Goal: Task Accomplishment & Management: Manage account settings

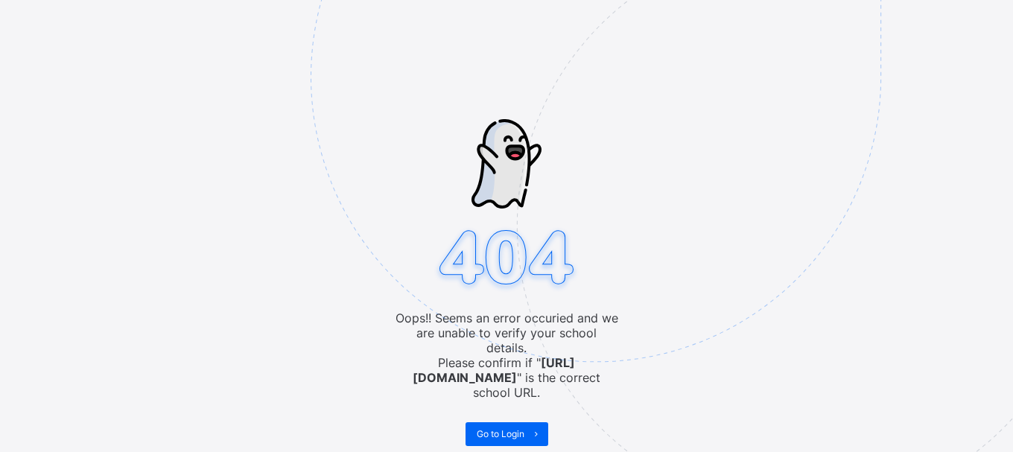
click at [627, 329] on img at bounding box center [699, 151] width 777 height 721
click at [498, 428] on span "Go to Login" at bounding box center [501, 433] width 48 height 11
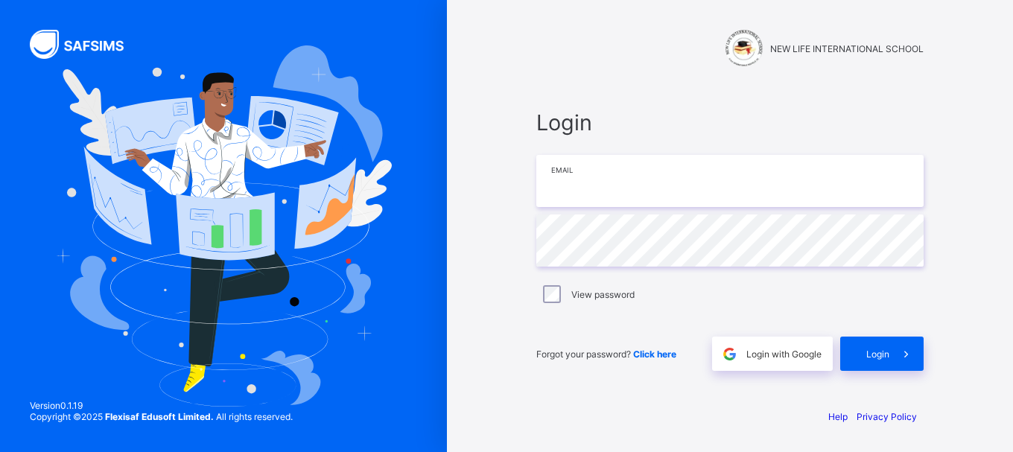
click at [558, 179] on input "email" at bounding box center [730, 181] width 387 height 52
type input "**********"
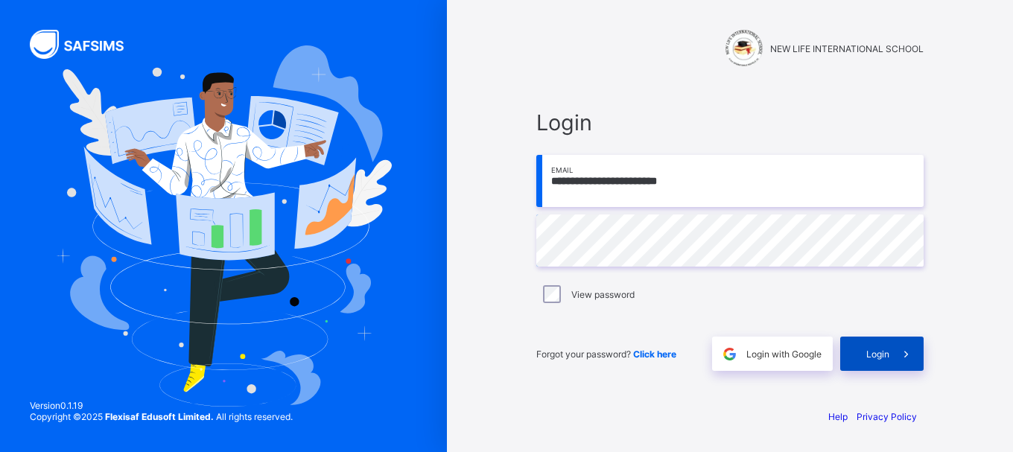
click at [876, 349] on span "Login" at bounding box center [878, 354] width 23 height 11
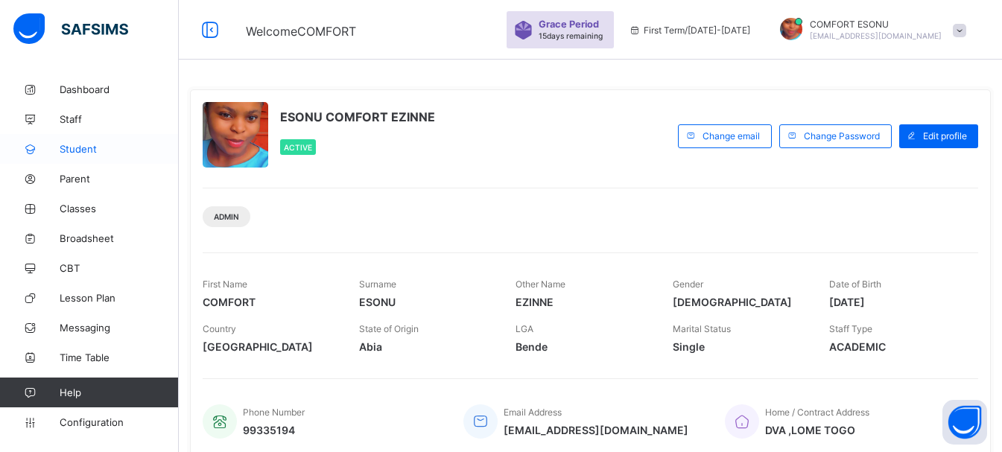
click at [85, 154] on span "Student" at bounding box center [119, 149] width 119 height 12
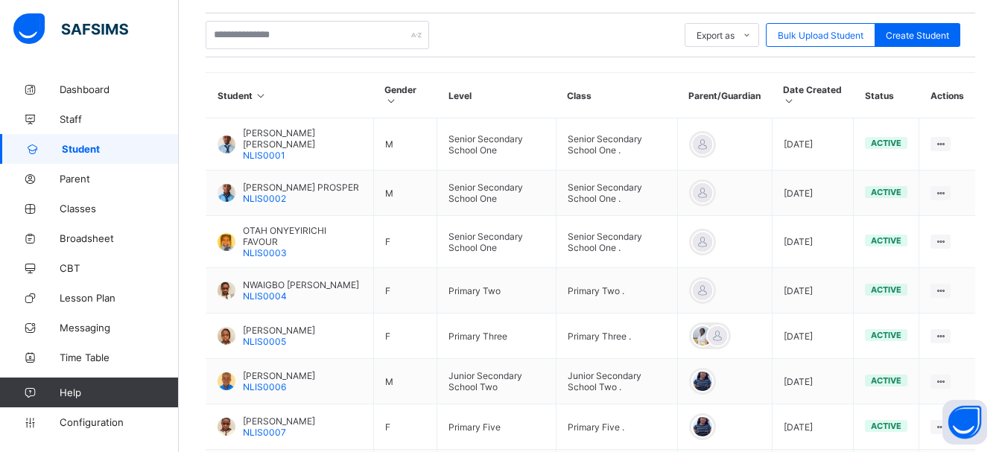
scroll to position [521, 0]
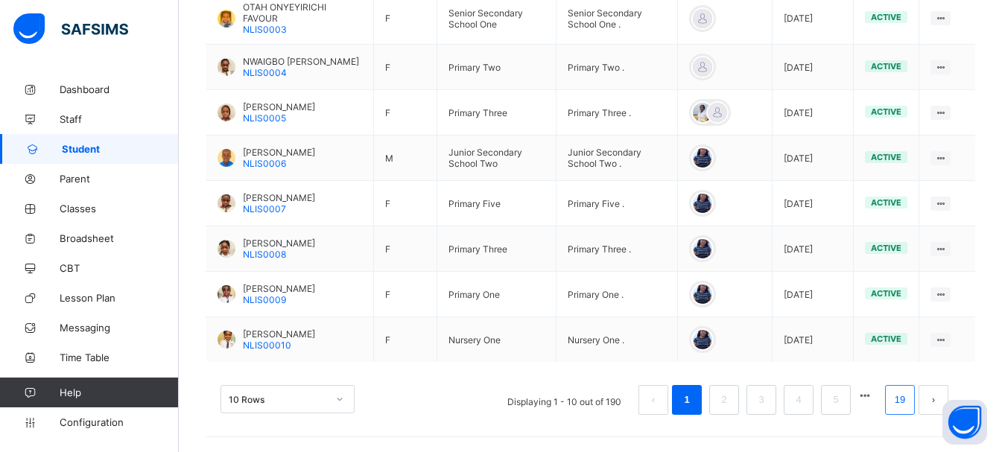
click at [910, 404] on link "19" at bounding box center [899, 399] width 19 height 19
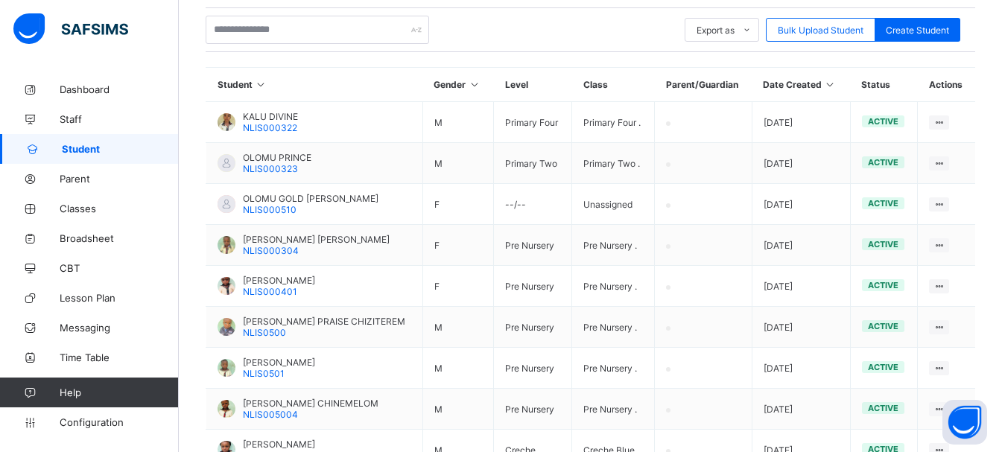
scroll to position [452, 0]
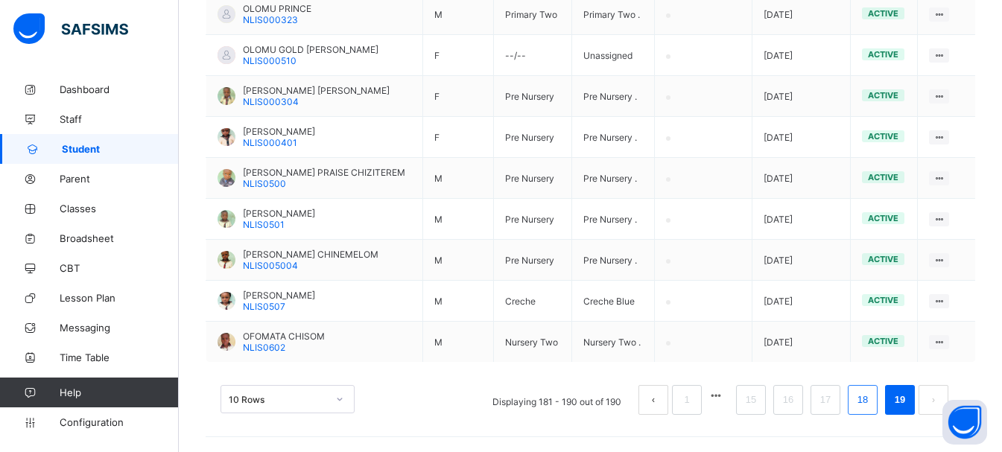
click at [870, 399] on link "18" at bounding box center [862, 399] width 19 height 19
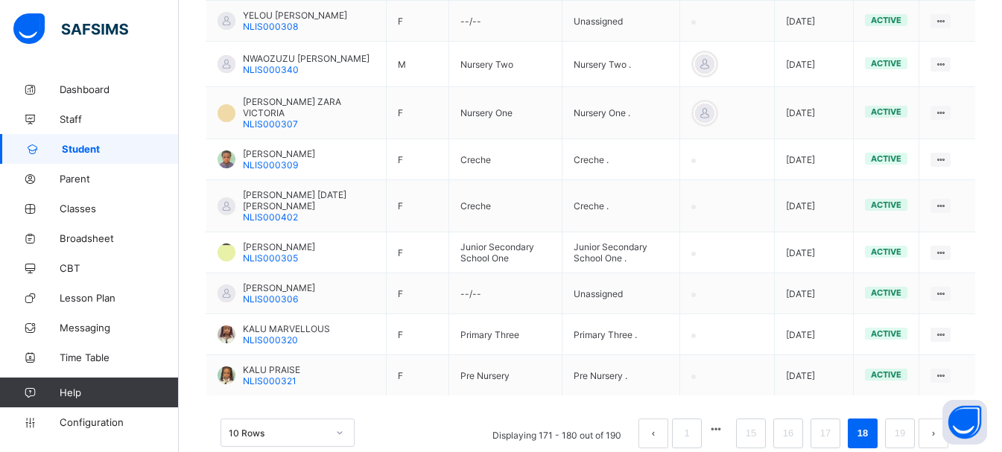
scroll to position [496, 0]
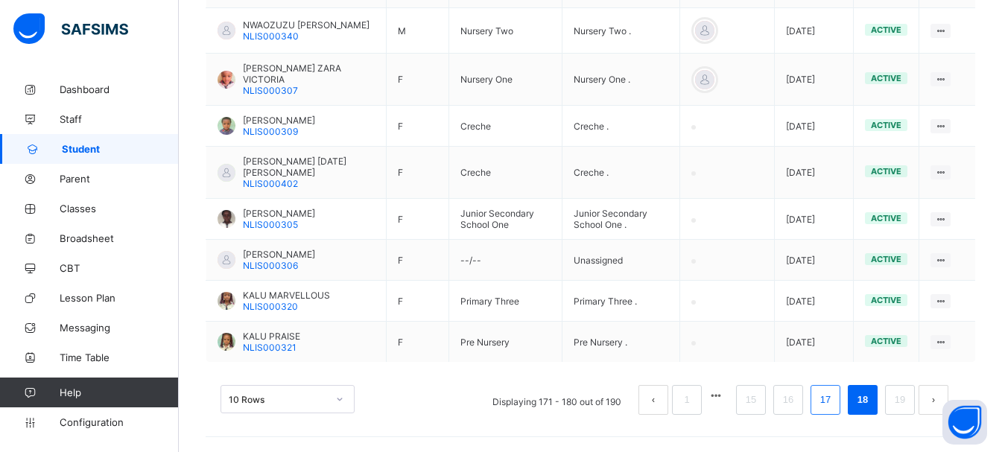
click at [835, 402] on link "17" at bounding box center [825, 399] width 19 height 19
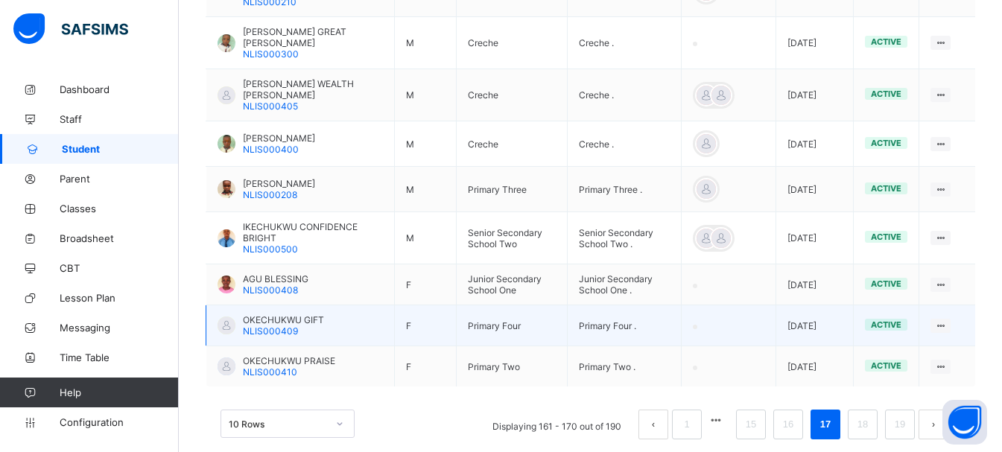
click at [281, 314] on span "OKECHUKWU GIFT" at bounding box center [283, 319] width 81 height 11
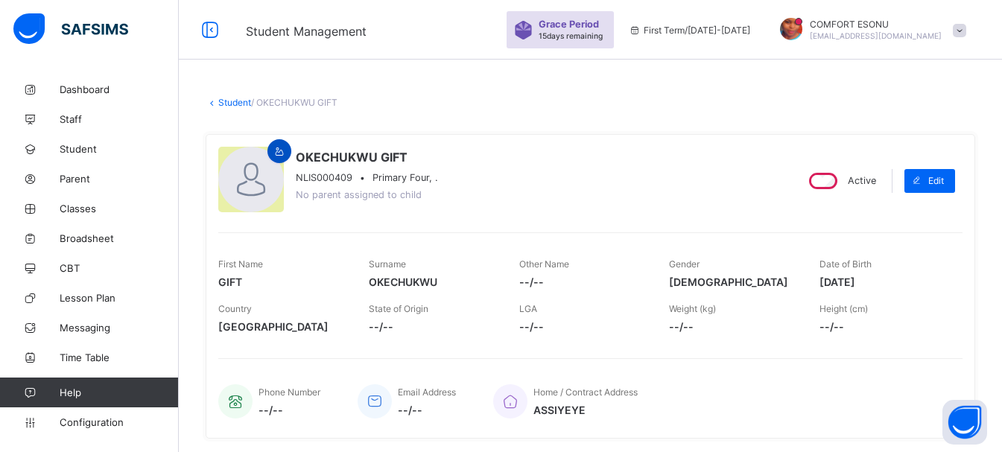
click at [279, 156] on icon at bounding box center [279, 151] width 13 height 11
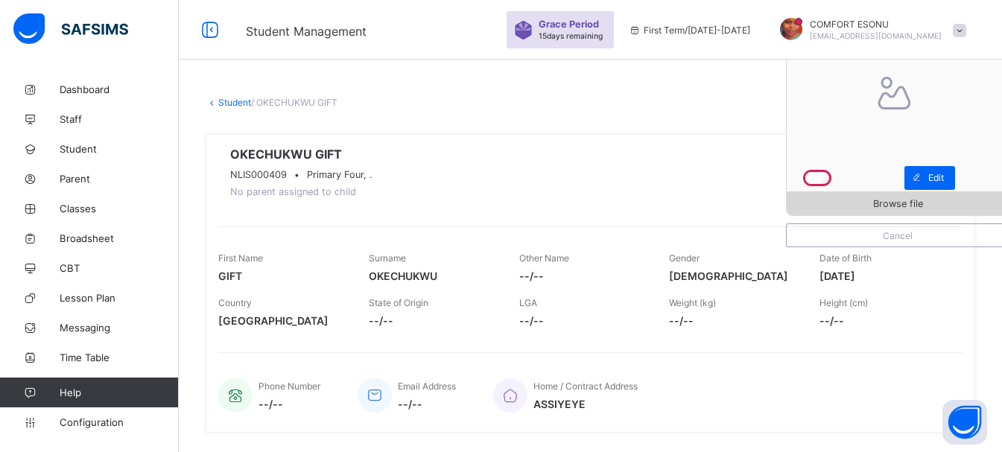
click at [847, 206] on span "Browse file" at bounding box center [898, 203] width 222 height 11
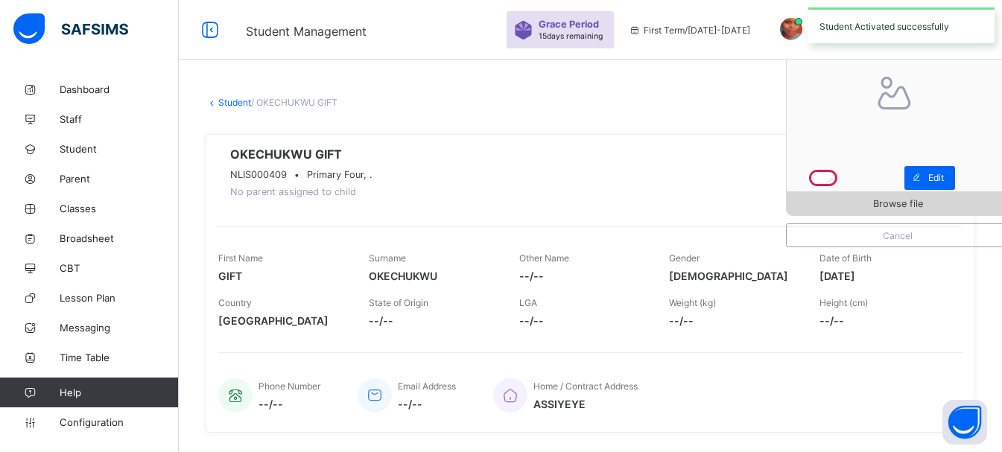
click at [857, 198] on span "Browse file" at bounding box center [898, 203] width 222 height 11
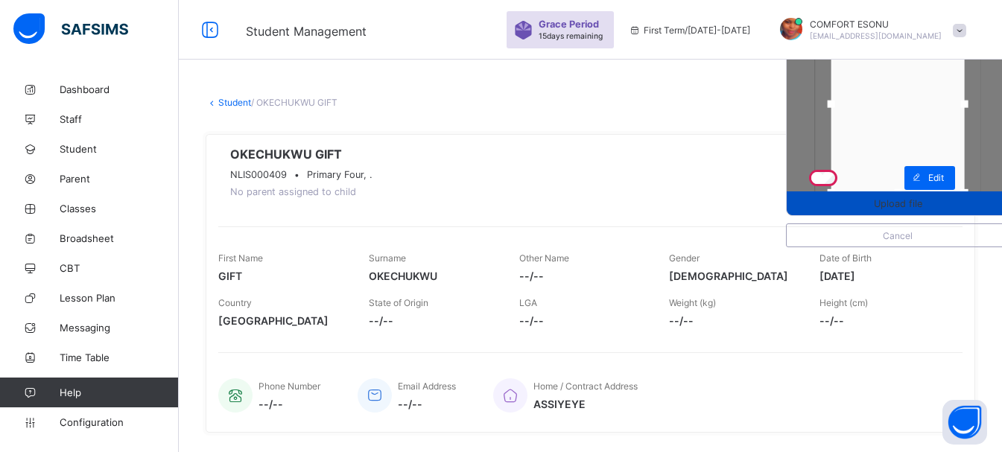
click at [885, 205] on span "Upload file" at bounding box center [898, 203] width 48 height 11
click at [907, 201] on span "Upload file" at bounding box center [898, 203] width 48 height 11
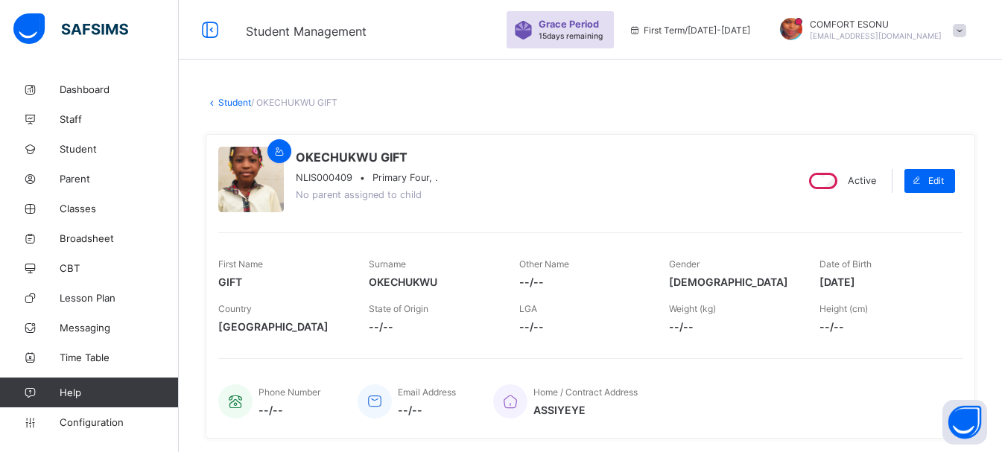
click at [230, 104] on link "Student" at bounding box center [234, 102] width 33 height 11
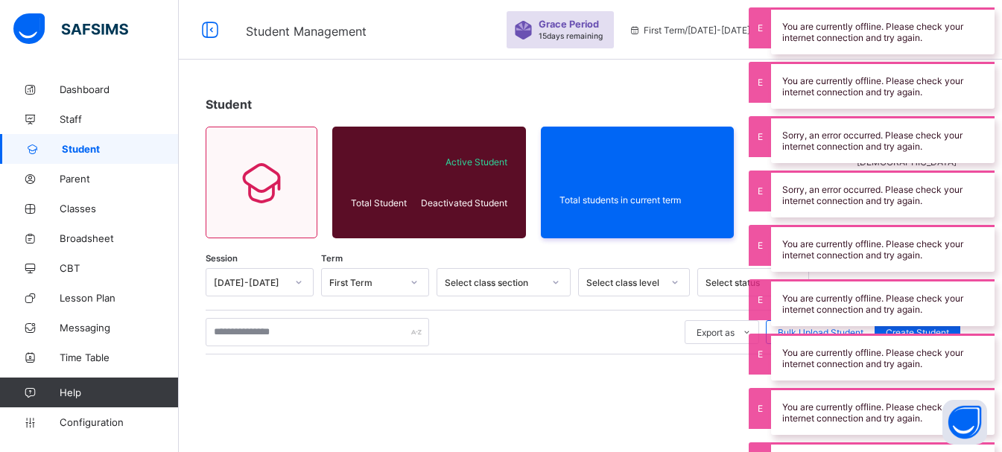
scroll to position [217, 0]
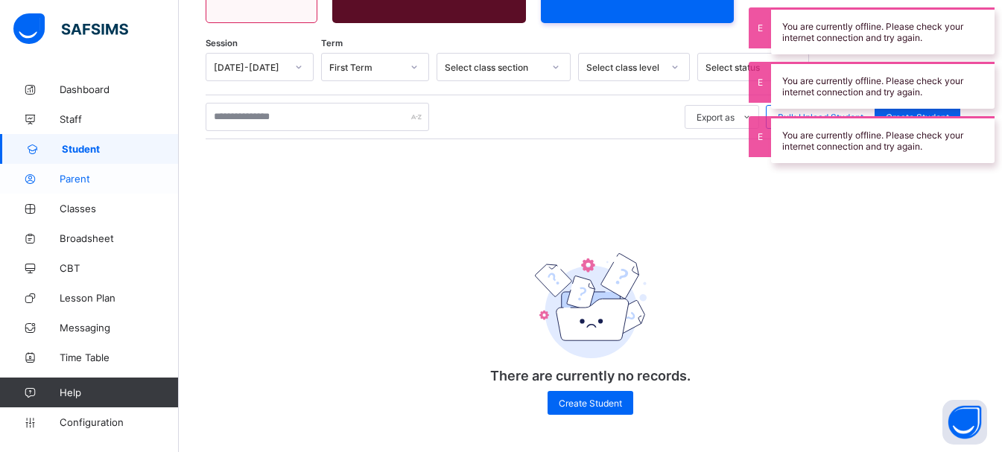
click at [62, 173] on span "Parent" at bounding box center [119, 179] width 119 height 12
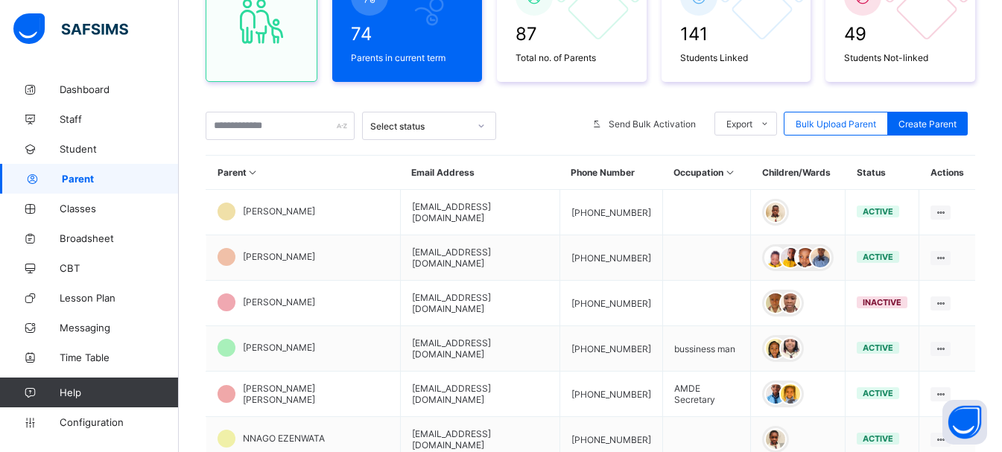
scroll to position [217, 0]
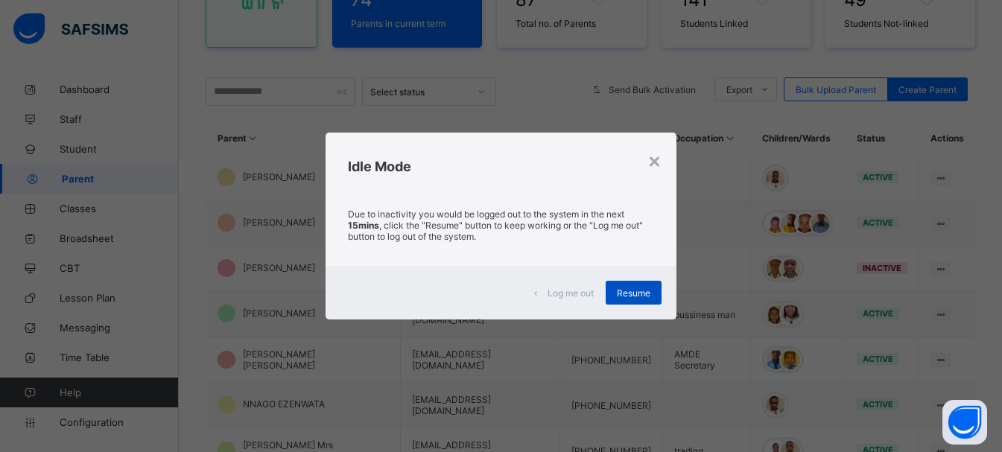
click at [638, 288] on span "Resume" at bounding box center [634, 293] width 34 height 11
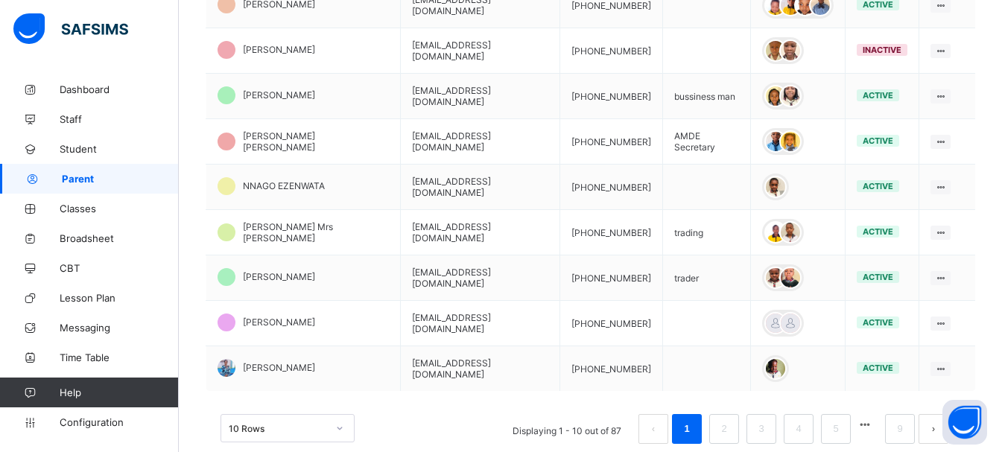
scroll to position [479, 0]
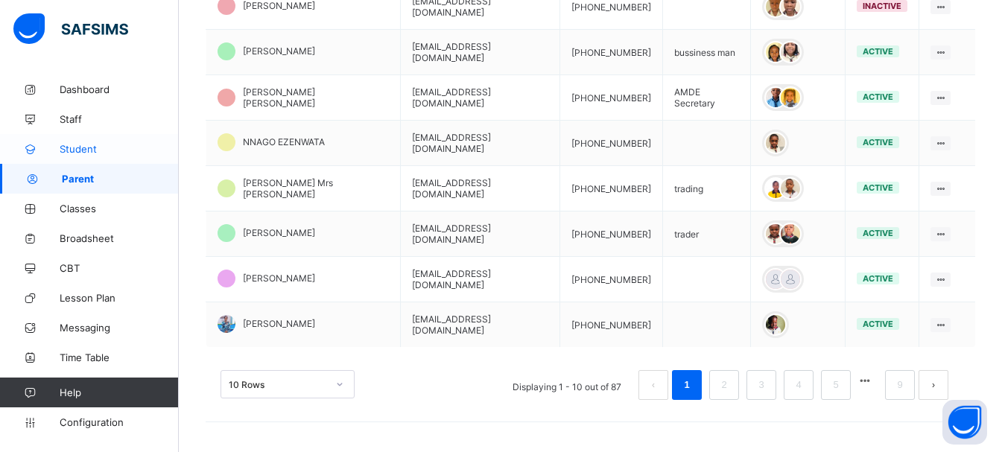
click at [73, 142] on link "Student" at bounding box center [89, 149] width 179 height 30
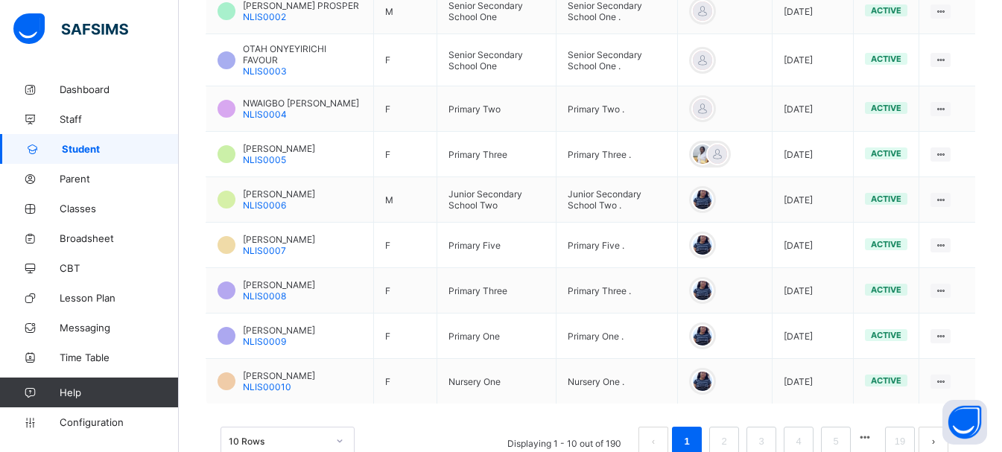
scroll to position [521, 0]
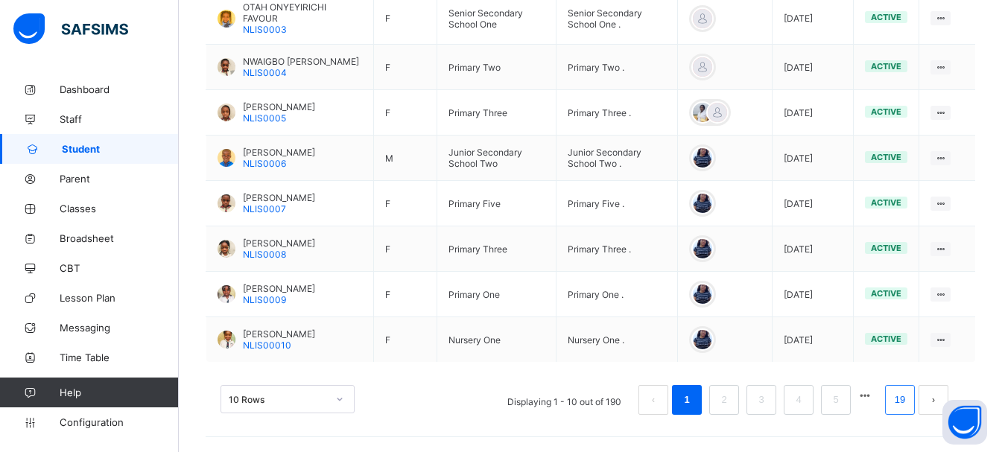
click at [907, 409] on link "19" at bounding box center [899, 399] width 19 height 19
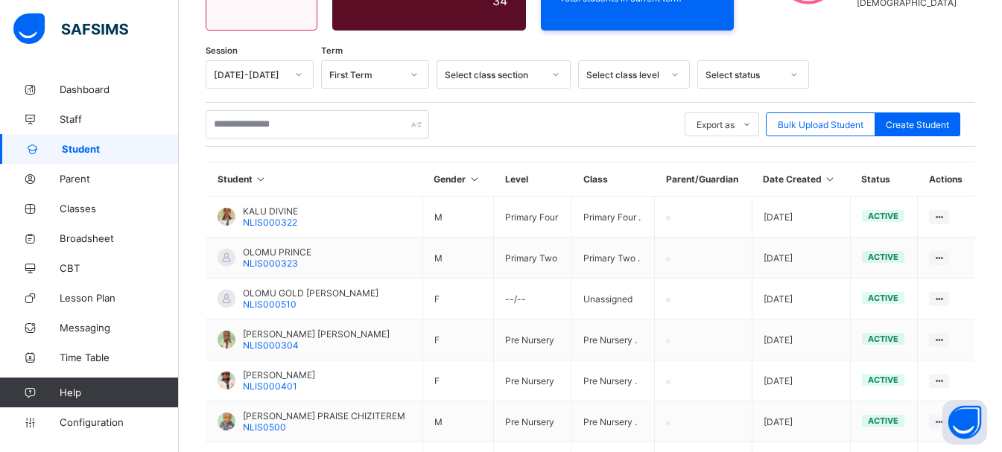
scroll to position [452, 0]
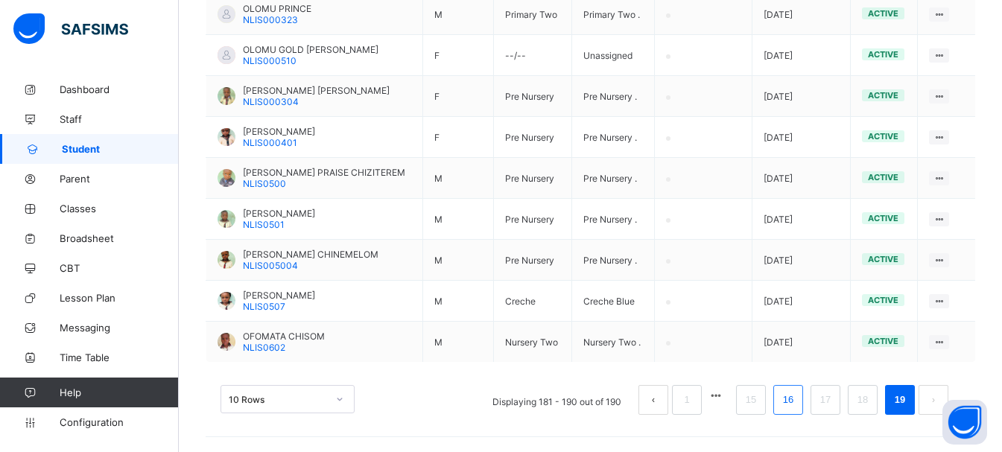
click at [798, 397] on link "16" at bounding box center [788, 399] width 19 height 19
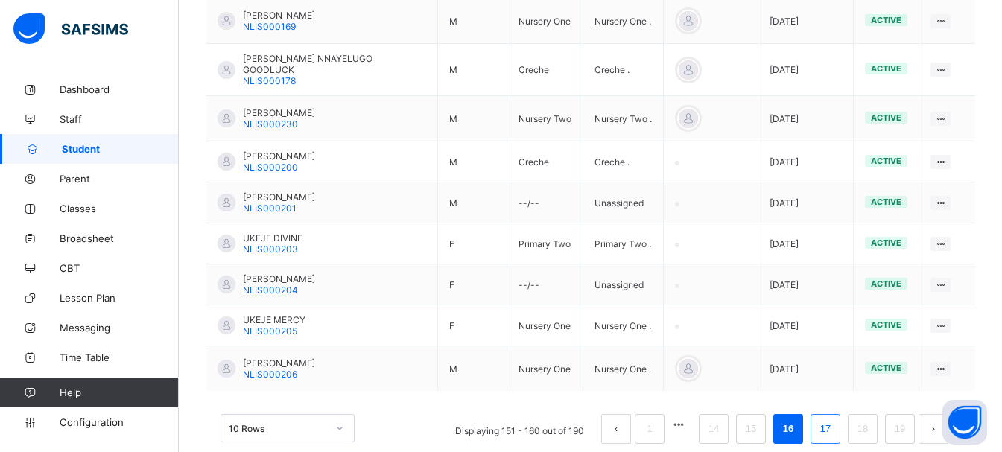
click at [835, 414] on li "17" at bounding box center [826, 429] width 30 height 30
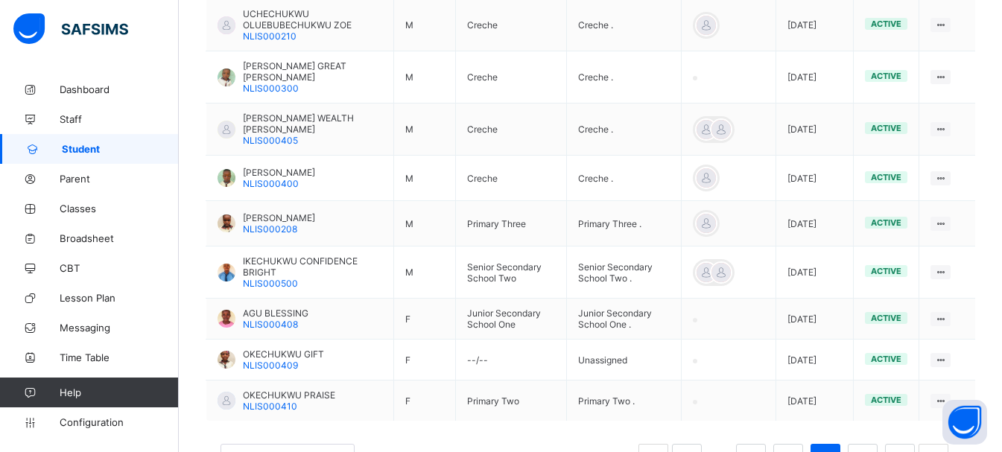
scroll to position [481, 0]
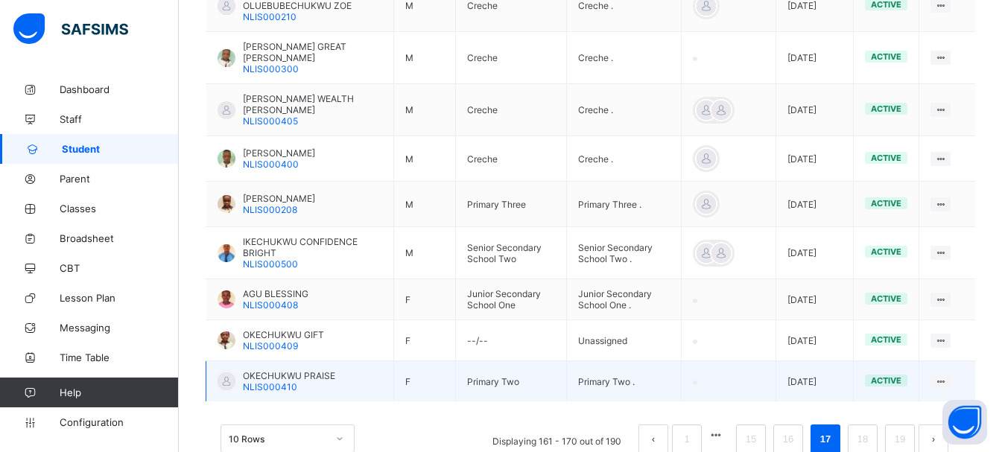
click at [276, 370] on span "OKECHUKWU PRAISE" at bounding box center [289, 375] width 92 height 11
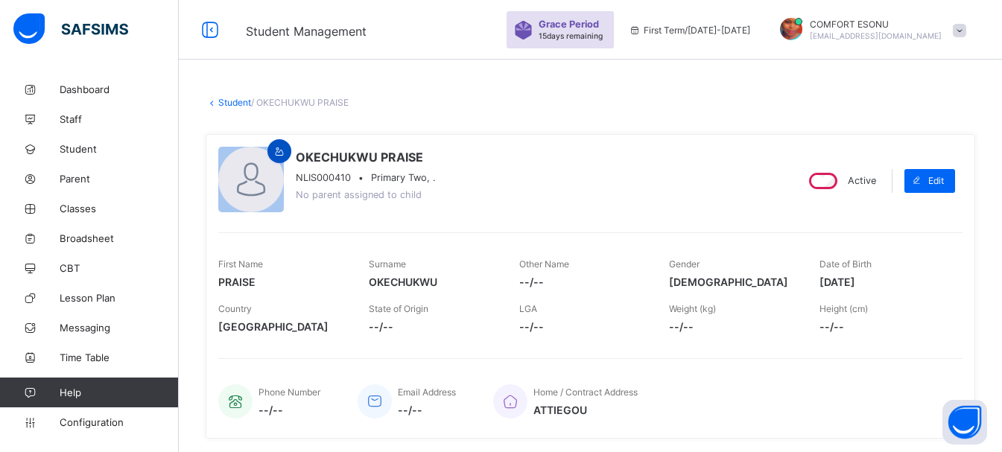
click at [282, 154] on icon at bounding box center [279, 151] width 13 height 11
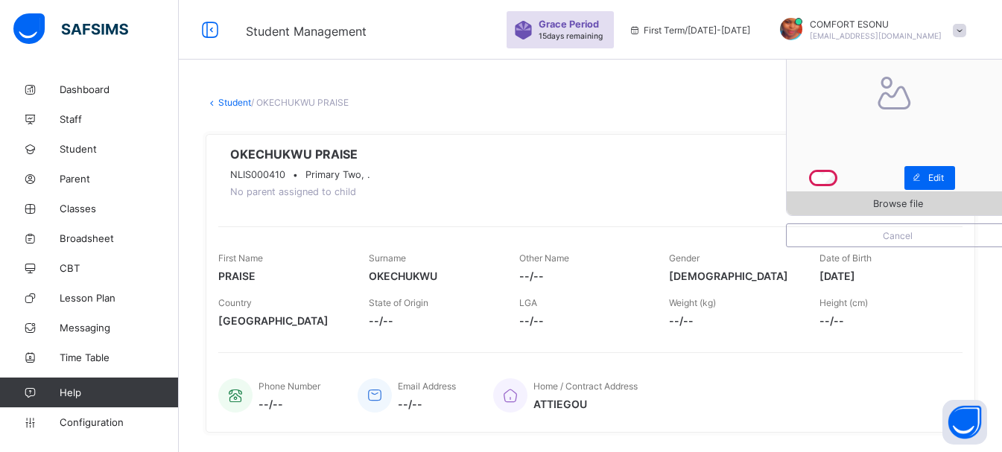
click at [865, 195] on div "Browse file" at bounding box center [898, 204] width 222 height 24
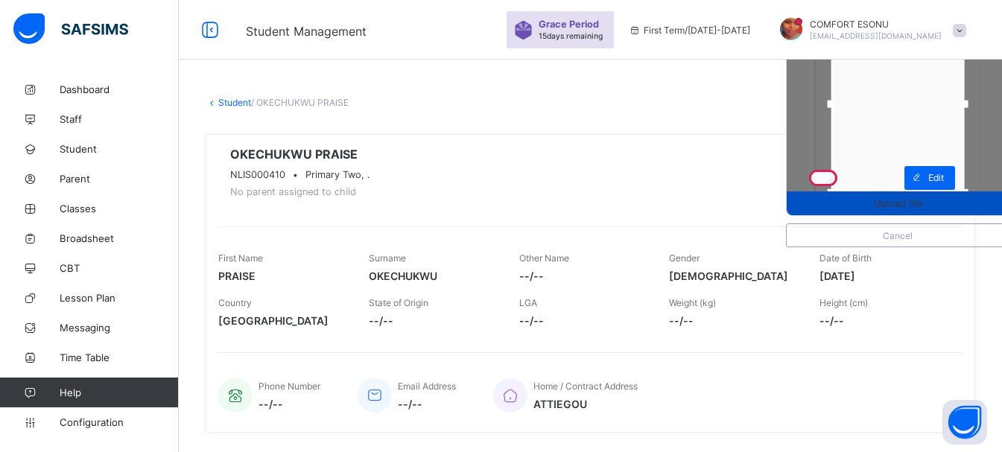
click at [923, 203] on span "Upload file" at bounding box center [898, 203] width 48 height 11
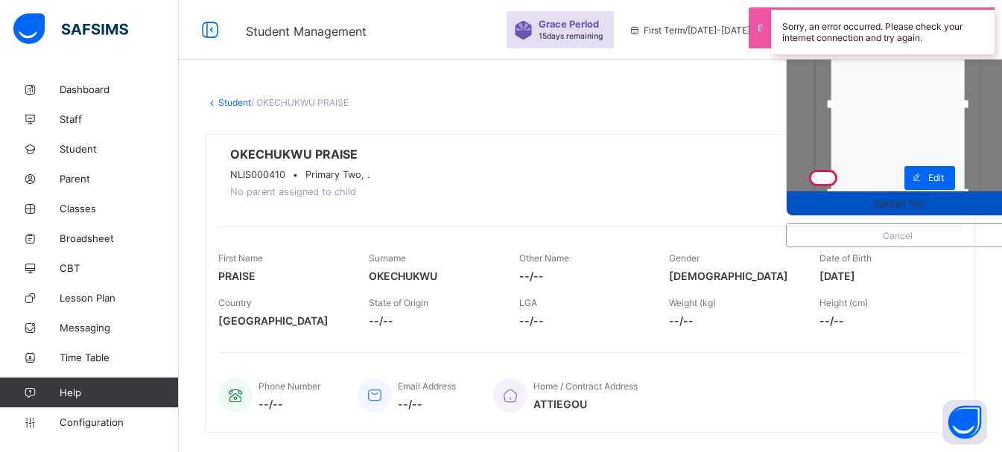
click at [923, 203] on span "Upload file" at bounding box center [898, 203] width 48 height 11
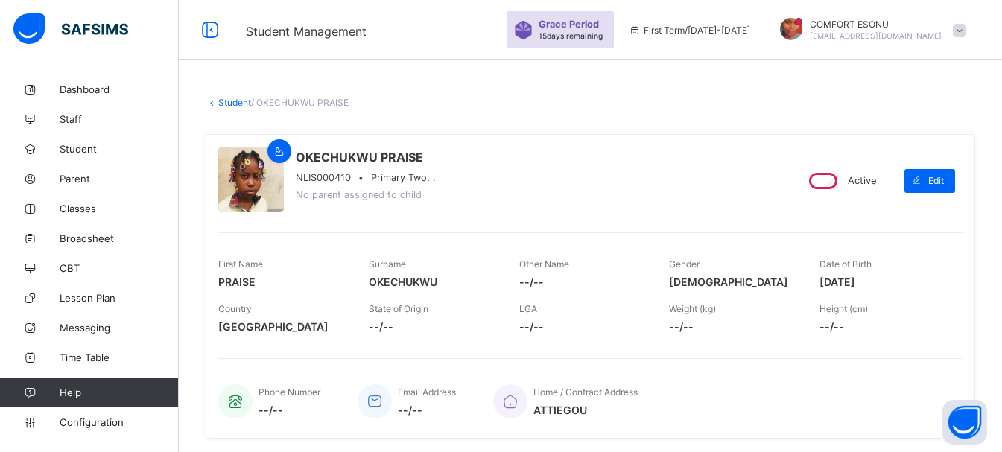
click at [231, 99] on link "Student" at bounding box center [234, 102] width 33 height 11
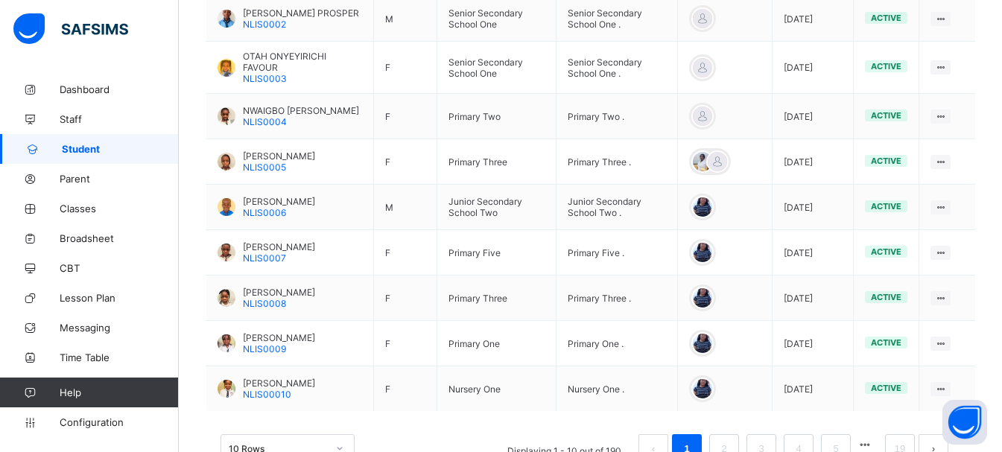
scroll to position [521, 0]
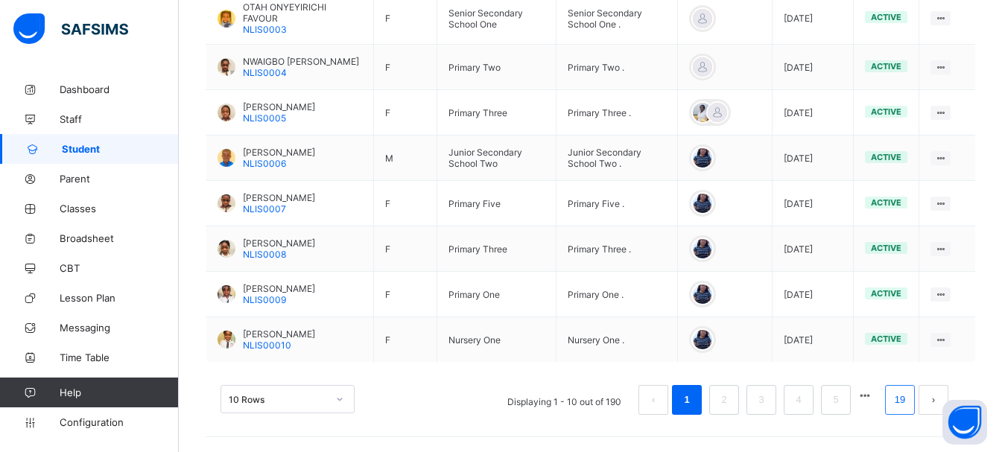
click at [910, 396] on link "19" at bounding box center [899, 399] width 19 height 19
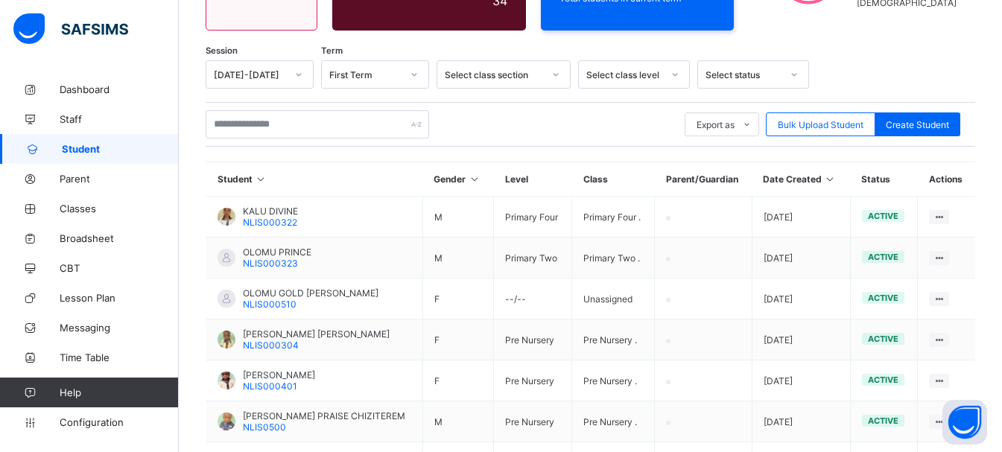
scroll to position [452, 0]
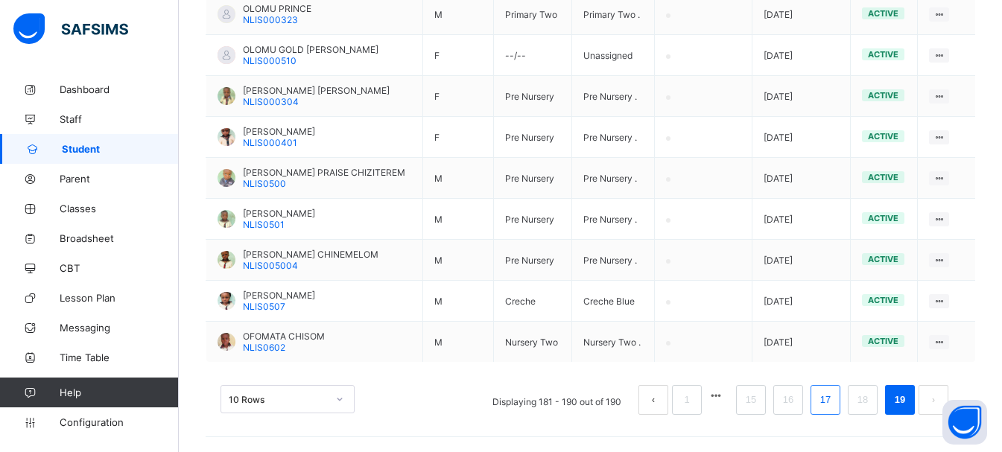
click at [829, 400] on link "17" at bounding box center [825, 399] width 19 height 19
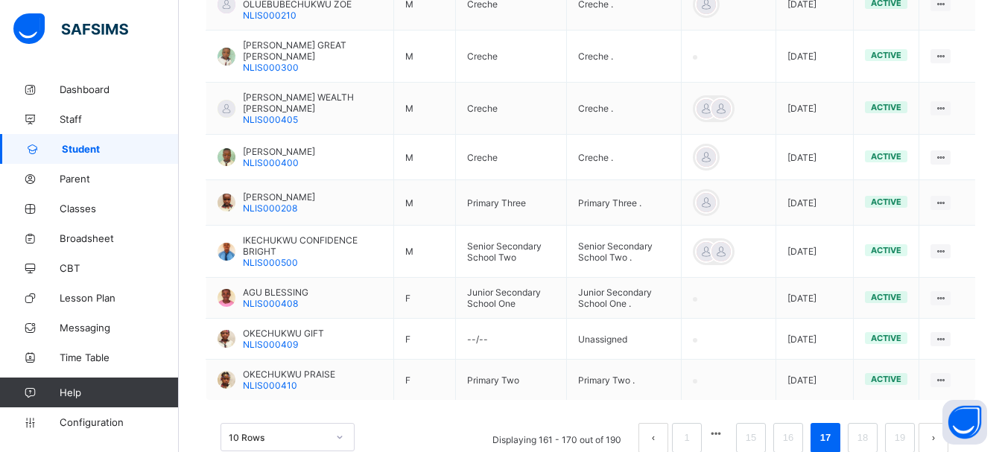
scroll to position [510, 0]
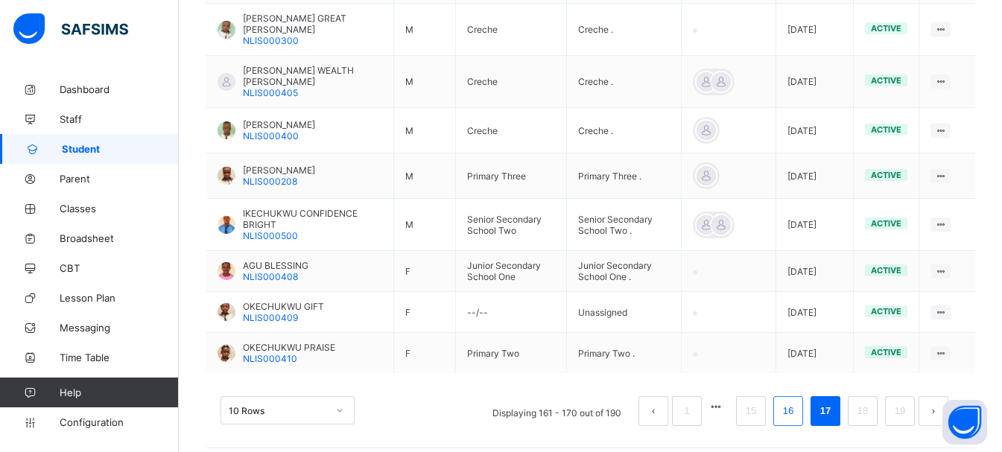
click at [797, 402] on link "16" at bounding box center [788, 411] width 19 height 19
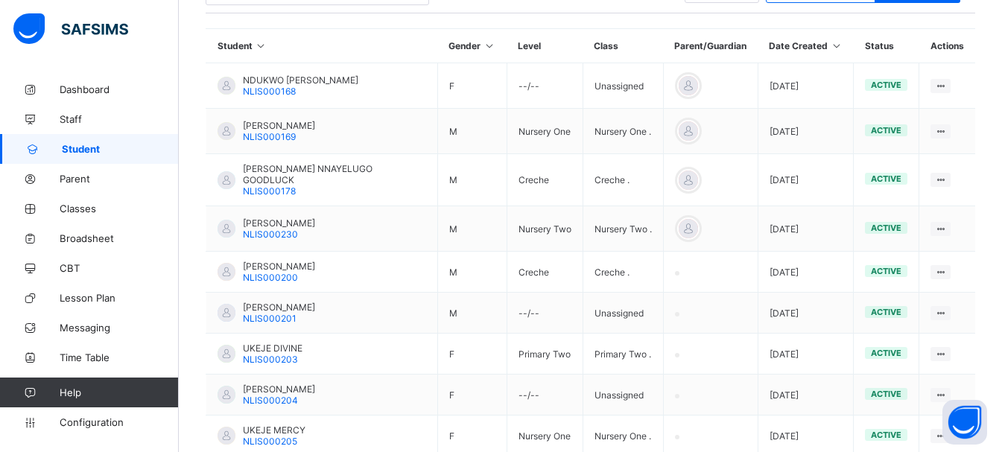
scroll to position [325, 0]
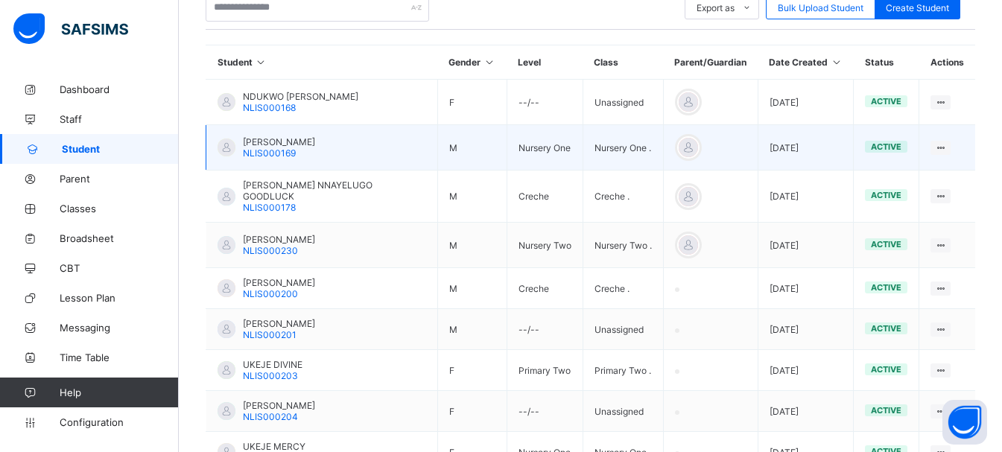
click at [240, 144] on div "[PERSON_NAME] NLIS000169" at bounding box center [267, 147] width 98 height 22
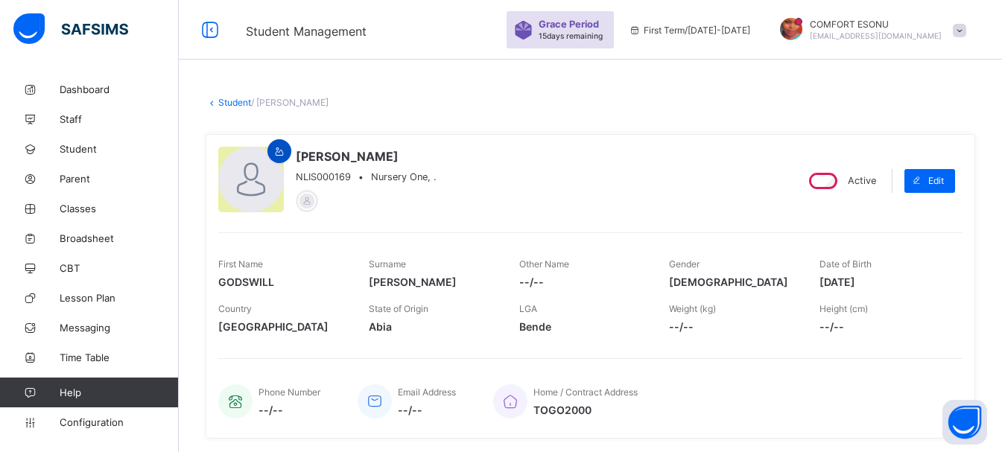
click at [285, 157] on div at bounding box center [280, 151] width 24 height 24
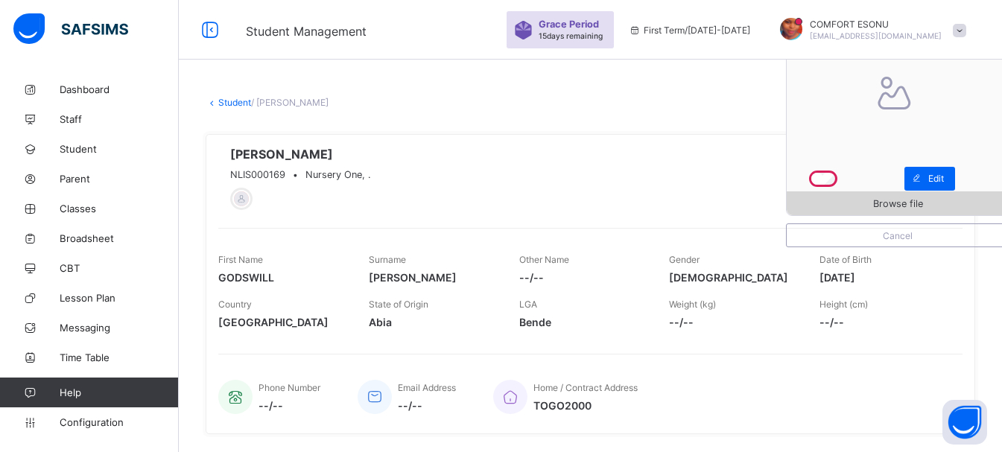
click at [838, 199] on span "Browse file" at bounding box center [898, 203] width 222 height 11
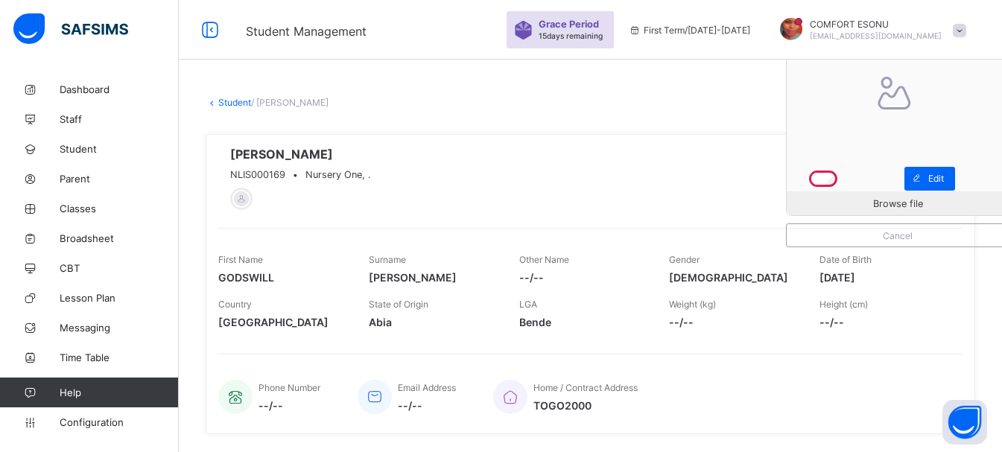
click at [230, 101] on link "Student" at bounding box center [234, 102] width 33 height 11
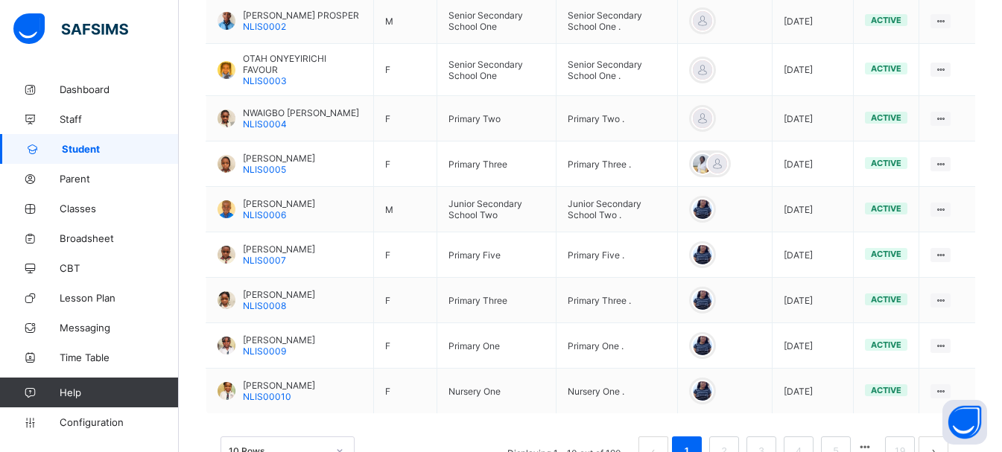
scroll to position [521, 0]
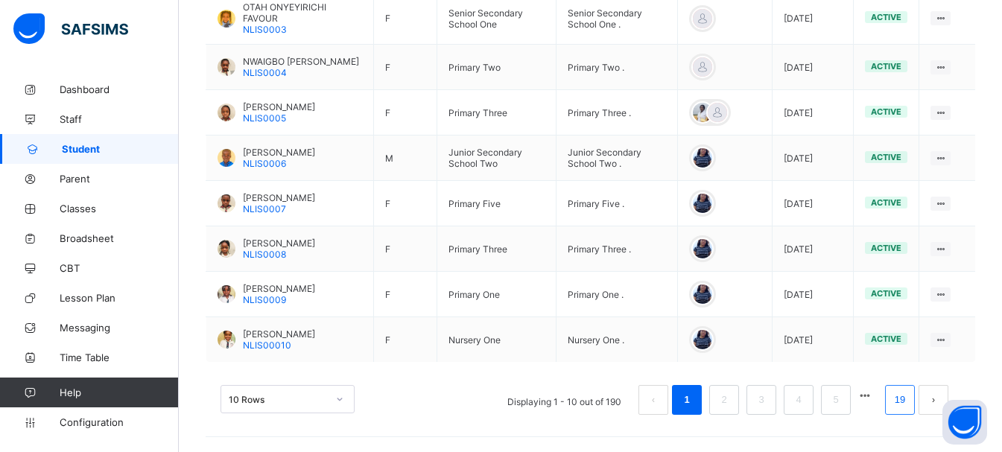
click at [915, 414] on li "19" at bounding box center [900, 400] width 30 height 30
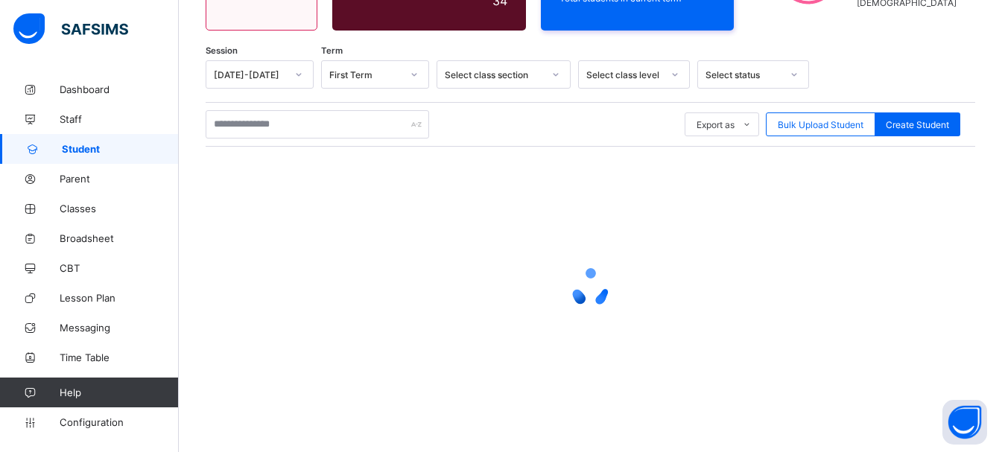
scroll to position [452, 0]
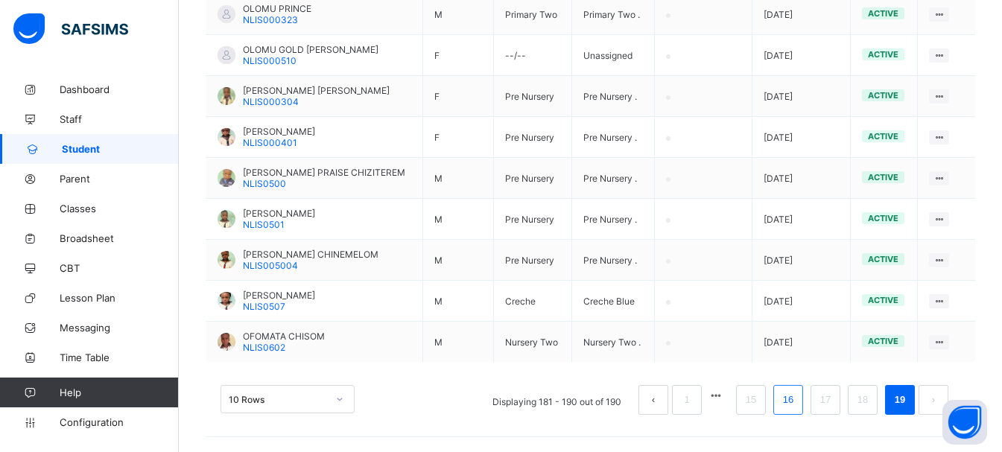
click at [803, 399] on li "16" at bounding box center [788, 400] width 30 height 30
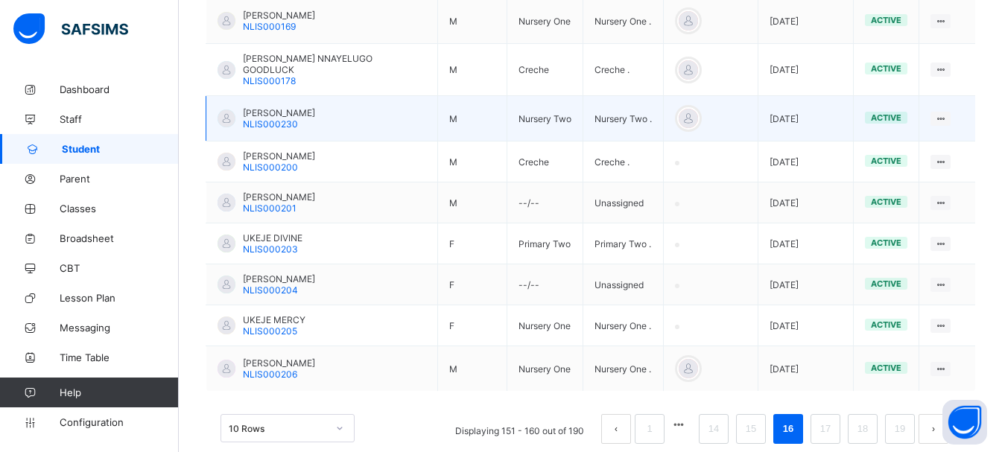
click at [270, 107] on span "[PERSON_NAME]" at bounding box center [279, 112] width 72 height 11
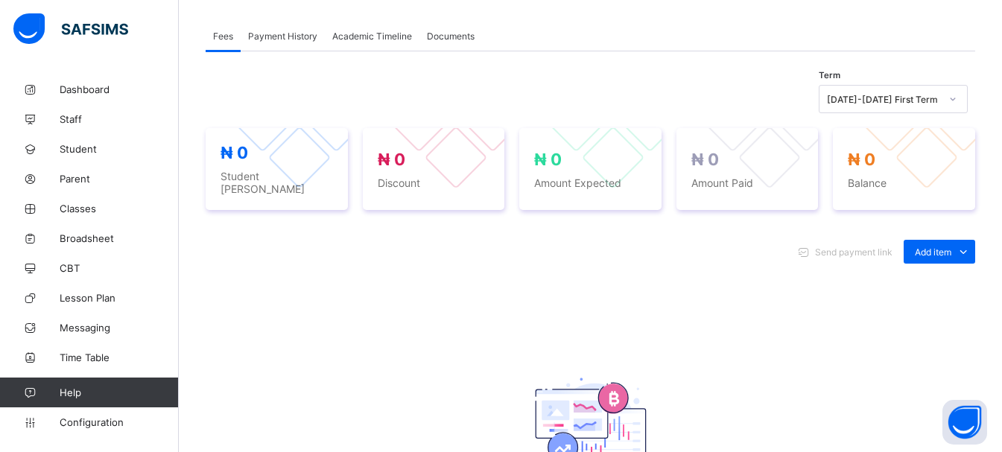
scroll to position [56, 0]
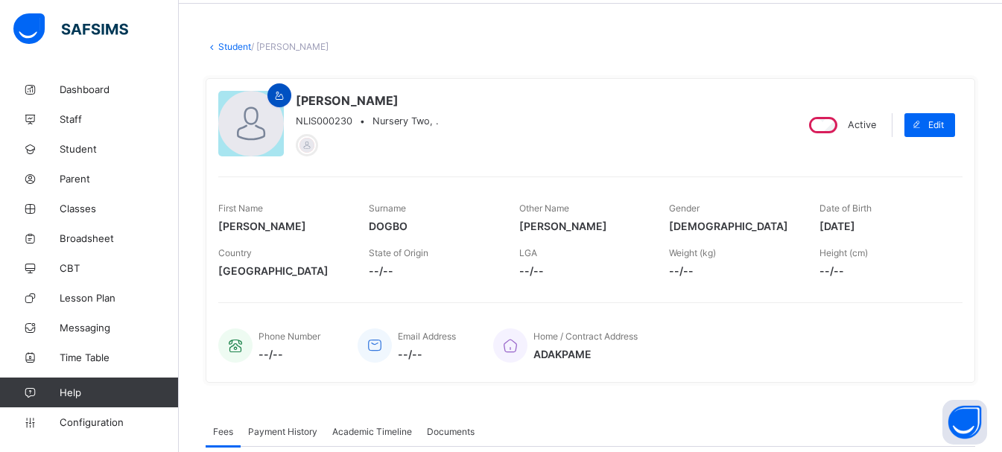
click at [276, 86] on div at bounding box center [280, 95] width 24 height 24
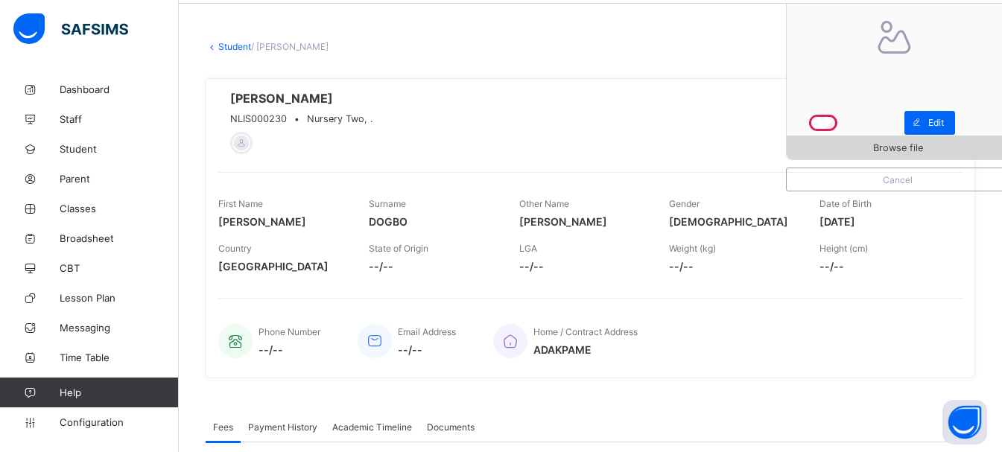
click at [867, 154] on div "Browse file" at bounding box center [898, 148] width 222 height 24
click at [221, 44] on link "Student" at bounding box center [234, 46] width 33 height 11
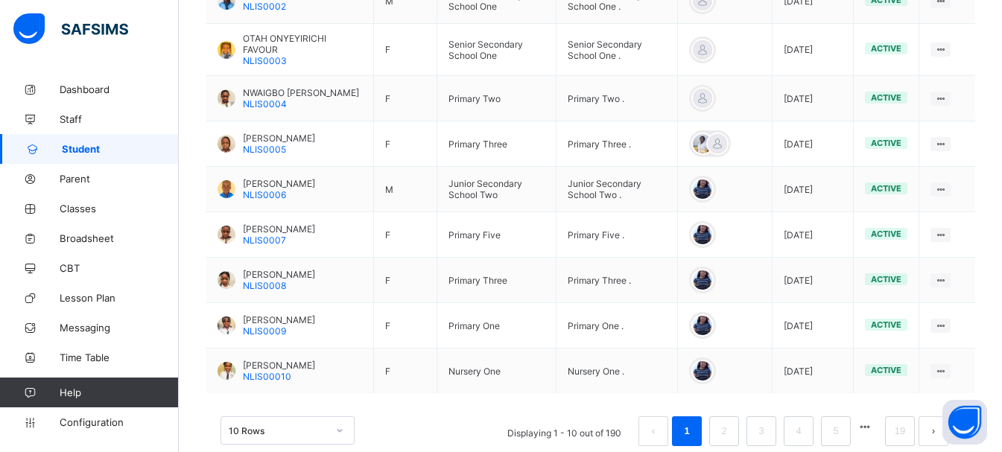
scroll to position [521, 0]
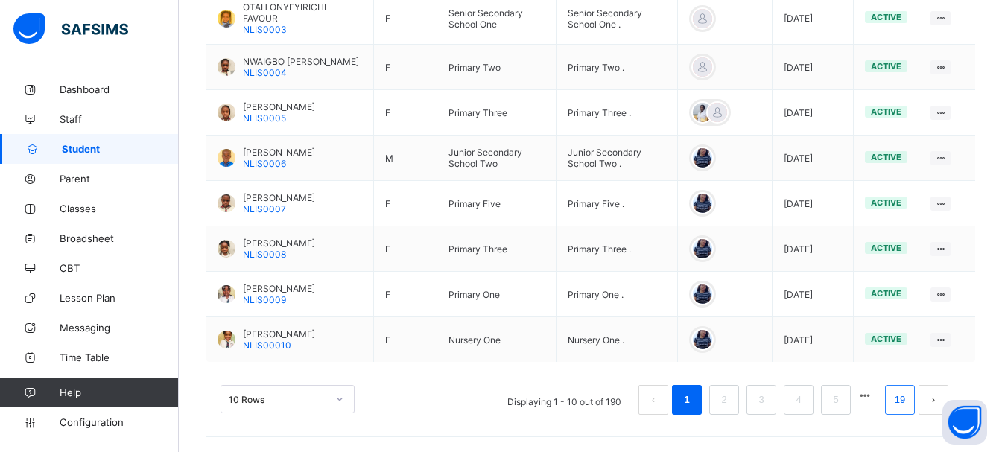
click at [902, 390] on link "19" at bounding box center [899, 399] width 19 height 19
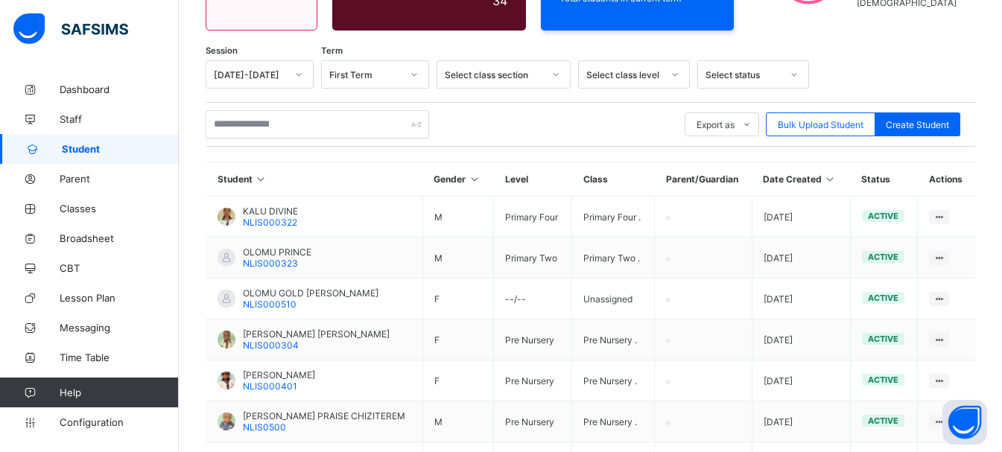
scroll to position [452, 0]
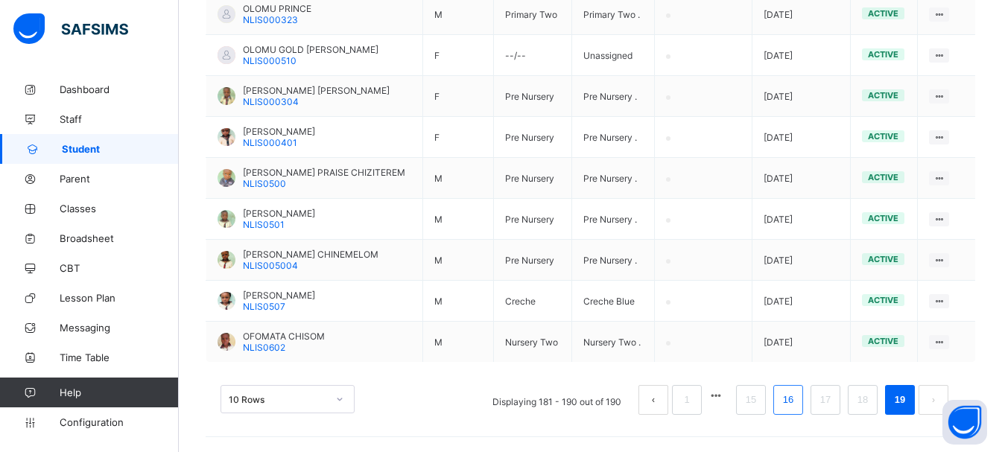
click at [798, 392] on link "16" at bounding box center [788, 399] width 19 height 19
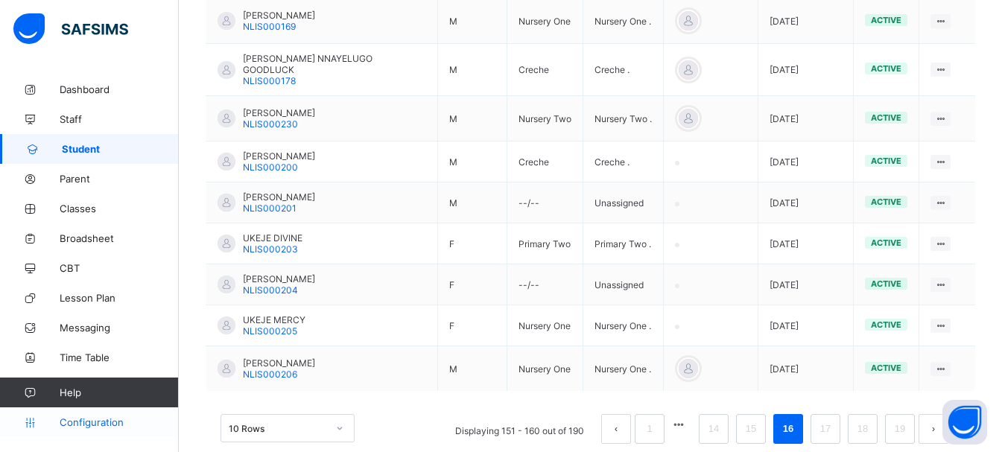
click at [93, 430] on link "Configuration" at bounding box center [89, 423] width 178 height 30
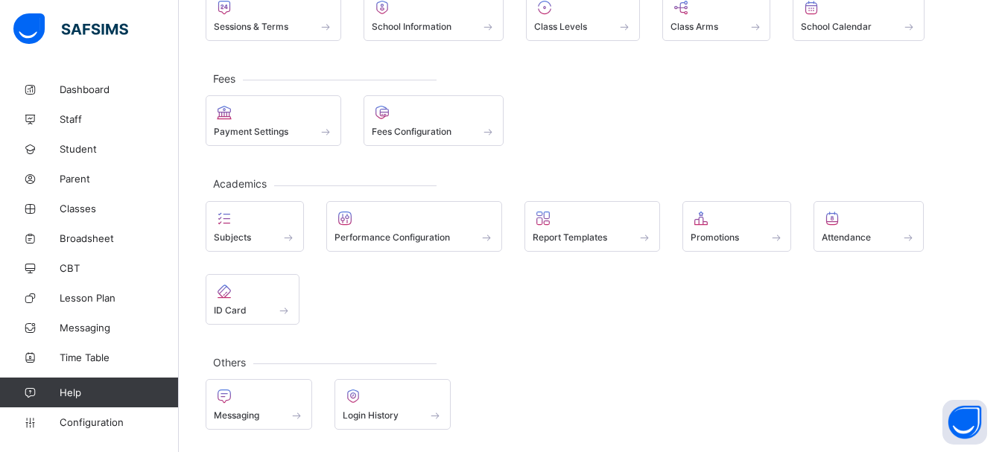
scroll to position [131, 0]
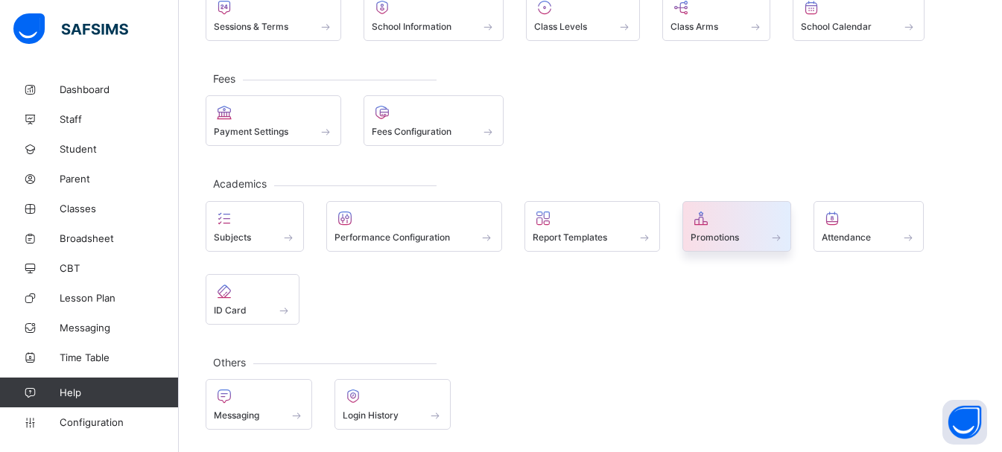
click at [727, 209] on div at bounding box center [737, 218] width 93 height 18
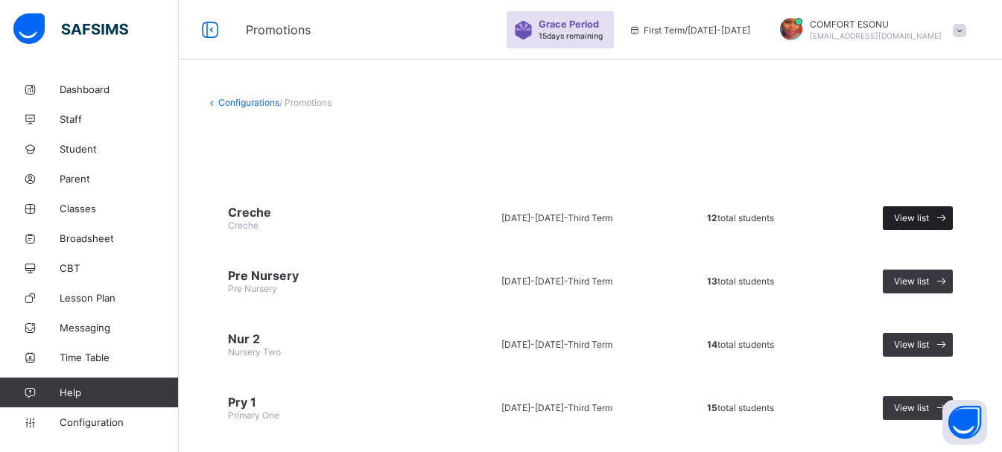
click at [896, 217] on div "View list" at bounding box center [918, 218] width 70 height 24
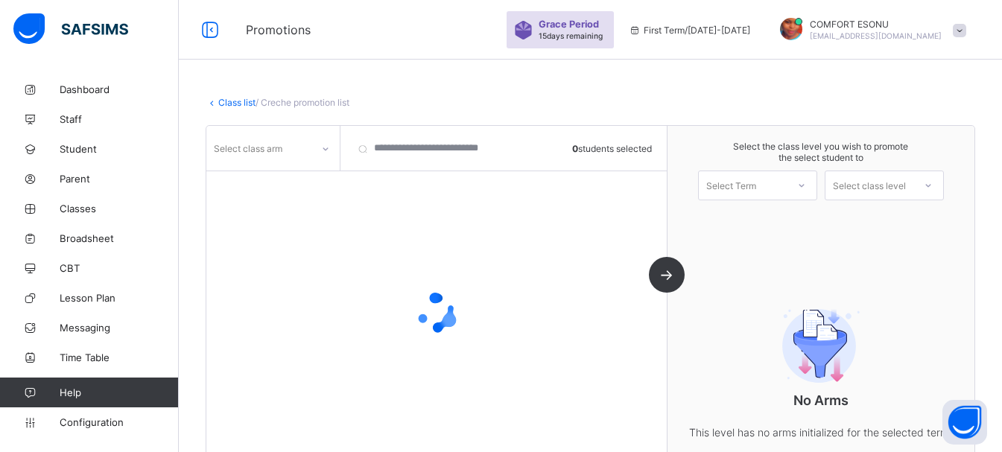
scroll to position [89, 0]
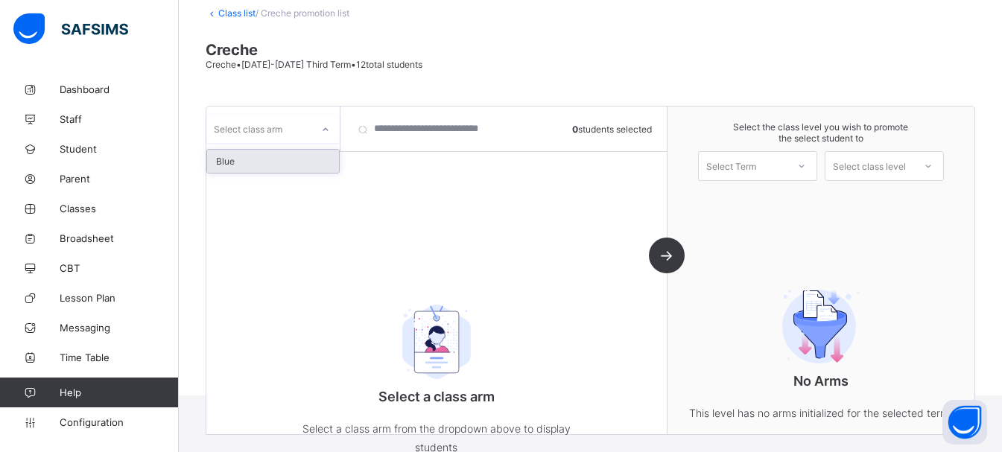
click at [259, 135] on div "Select class arm" at bounding box center [248, 129] width 69 height 28
click at [258, 167] on div "Blue" at bounding box center [273, 161] width 132 height 23
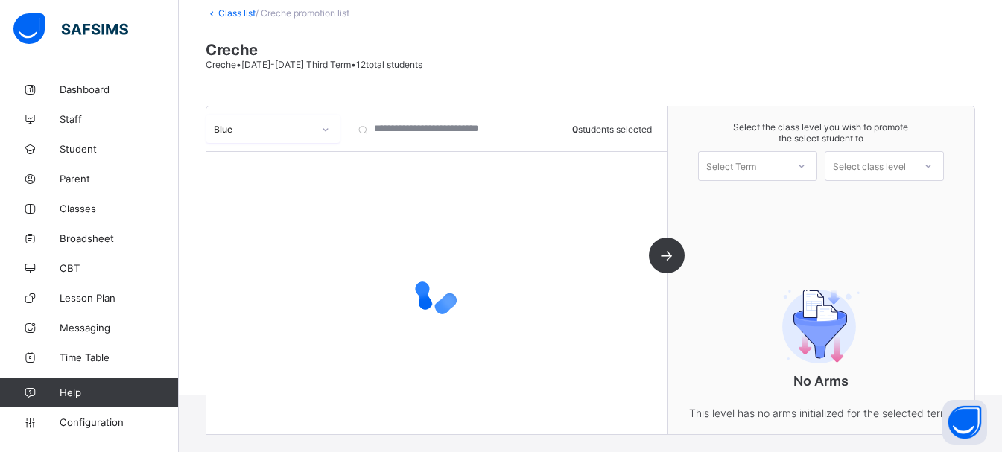
click at [326, 130] on icon at bounding box center [325, 129] width 9 height 15
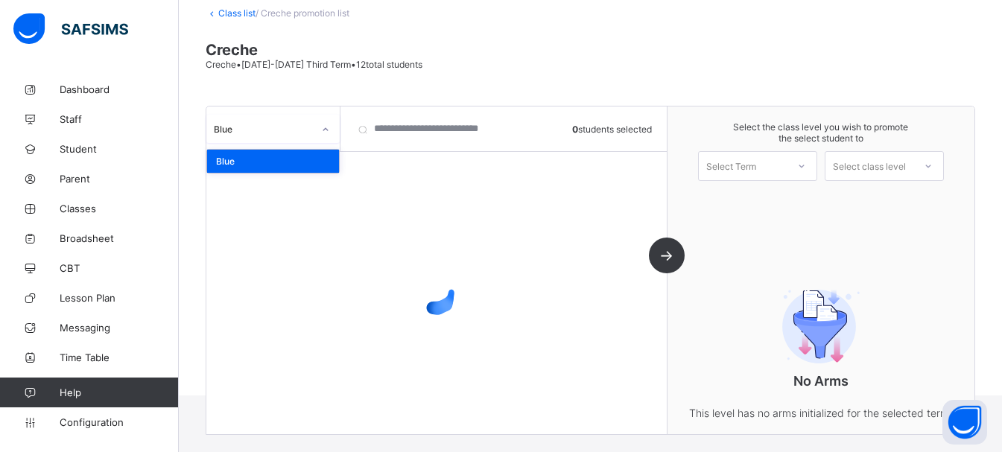
click at [311, 157] on div "Blue" at bounding box center [273, 161] width 132 height 23
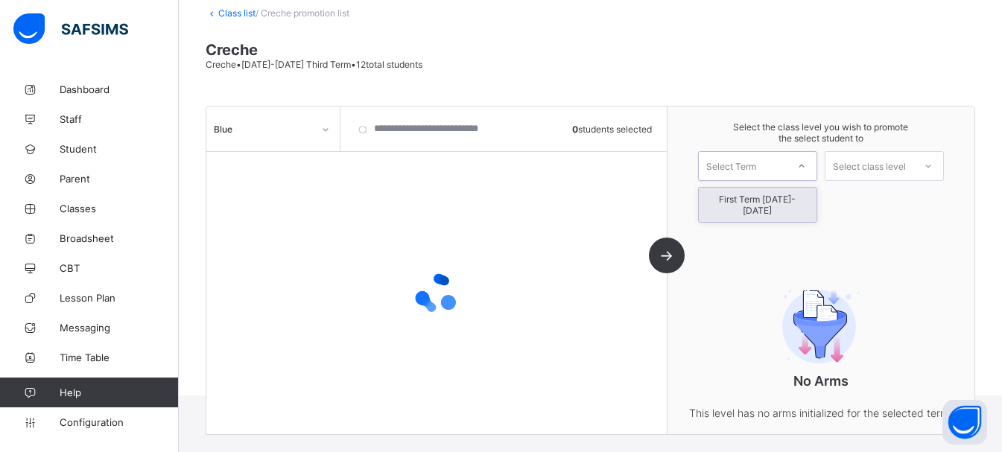
click at [777, 172] on div "Select Term" at bounding box center [743, 166] width 88 height 21
click at [779, 200] on div "First Term [DATE]-[DATE]" at bounding box center [758, 205] width 118 height 34
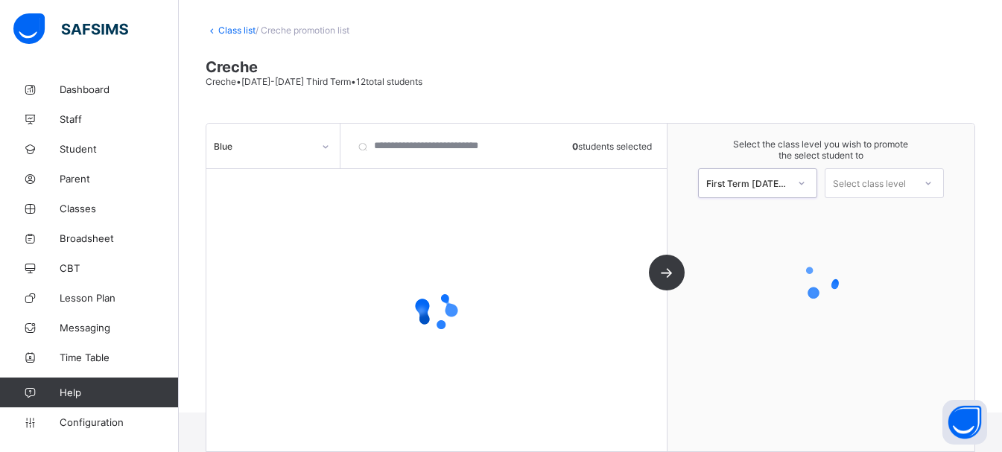
scroll to position [72, 0]
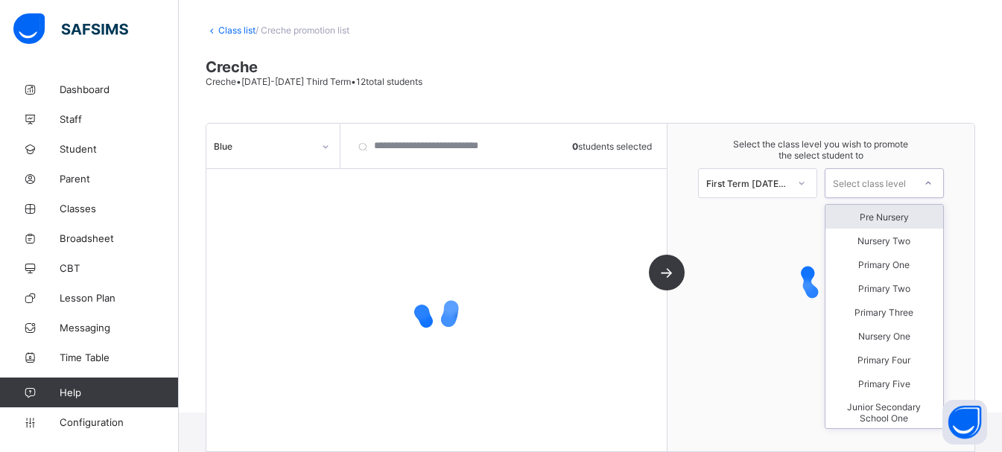
click at [933, 184] on icon at bounding box center [928, 183] width 9 height 15
click at [911, 221] on div "Pre Nursery" at bounding box center [885, 217] width 118 height 24
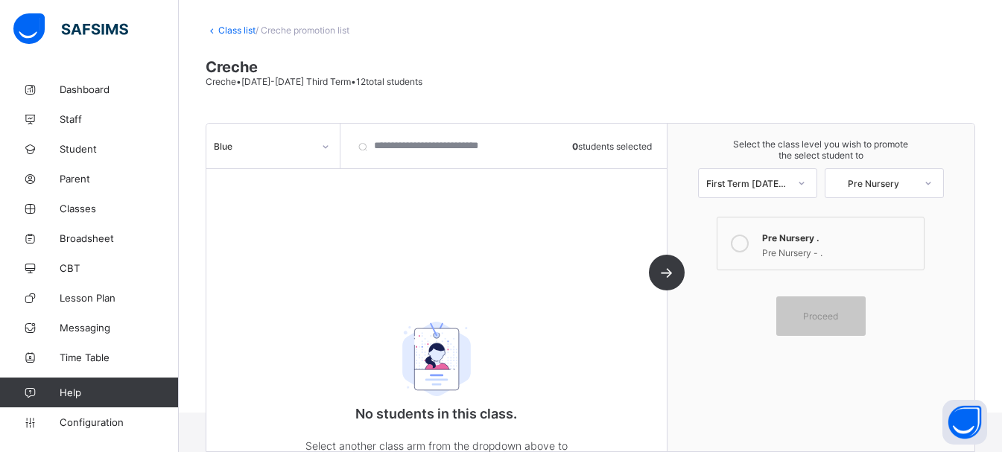
click at [749, 241] on icon at bounding box center [740, 244] width 18 height 18
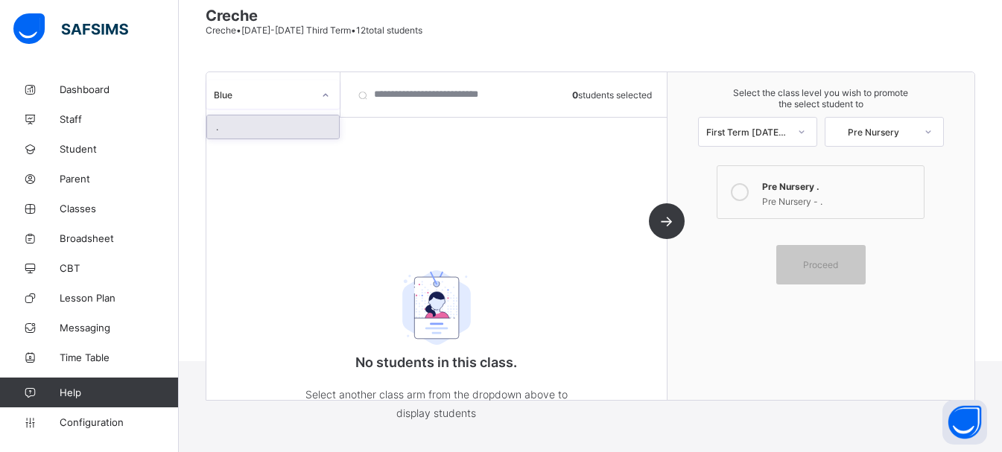
click at [256, 107] on div "Blue" at bounding box center [272, 94] width 133 height 28
click at [239, 122] on div "." at bounding box center [273, 127] width 132 height 23
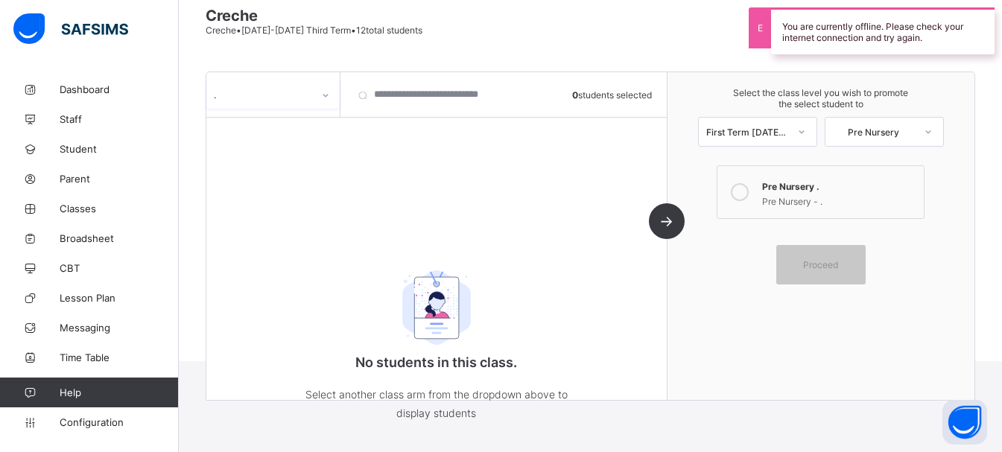
click at [295, 95] on div "." at bounding box center [263, 94] width 99 height 11
click at [287, 132] on div "." at bounding box center [273, 127] width 132 height 23
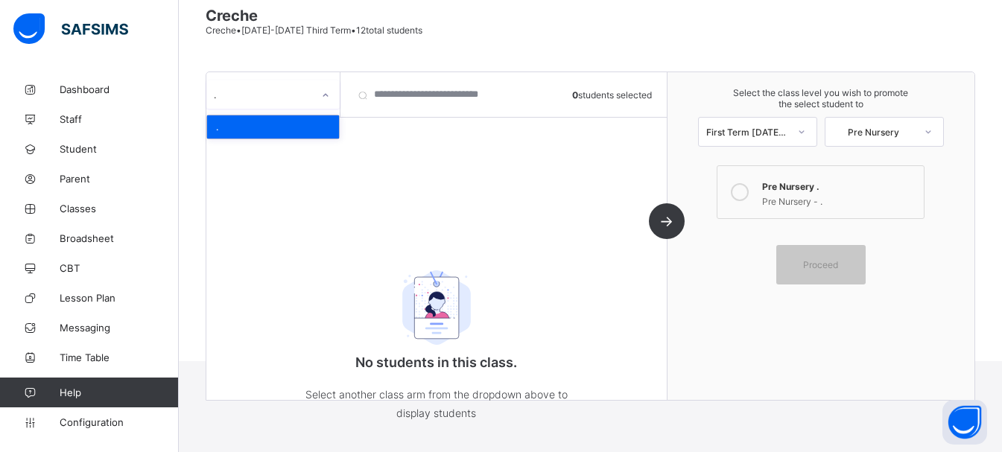
click at [326, 95] on icon at bounding box center [325, 95] width 9 height 15
click at [317, 121] on div "." at bounding box center [273, 127] width 132 height 23
click at [325, 98] on icon at bounding box center [325, 95] width 9 height 15
click at [312, 130] on div "." at bounding box center [273, 127] width 132 height 23
click at [323, 86] on div at bounding box center [325, 95] width 25 height 24
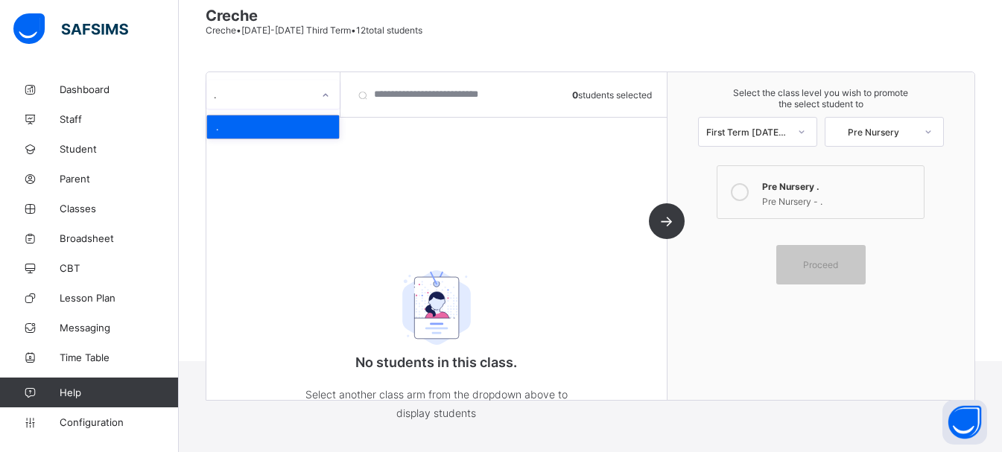
click at [279, 125] on div "." at bounding box center [273, 127] width 132 height 23
click at [309, 109] on div "option ., selected. 0 results available. Select is focused ,type to refine list…" at bounding box center [273, 94] width 134 height 45
click at [309, 104] on div "." at bounding box center [258, 94] width 105 height 21
click at [294, 124] on div "." at bounding box center [273, 127] width 132 height 23
click at [326, 95] on icon at bounding box center [325, 95] width 9 height 15
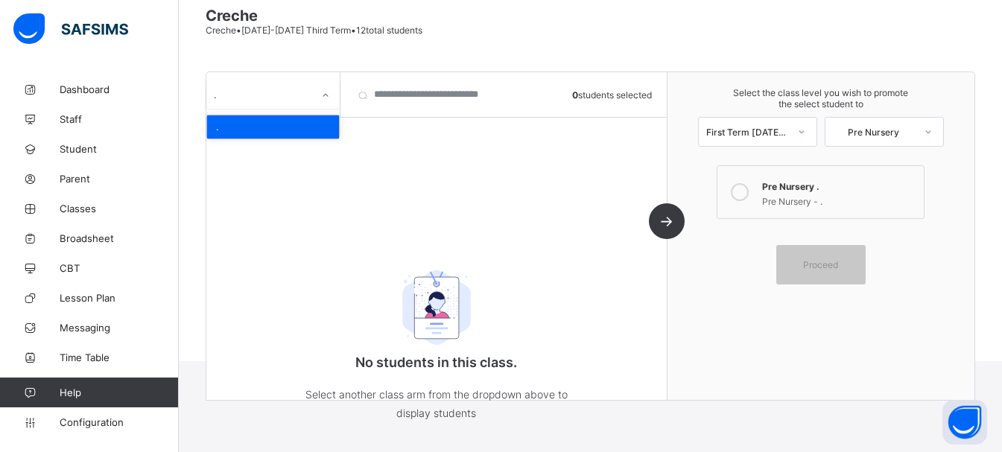
click at [291, 129] on div "." at bounding box center [273, 127] width 132 height 23
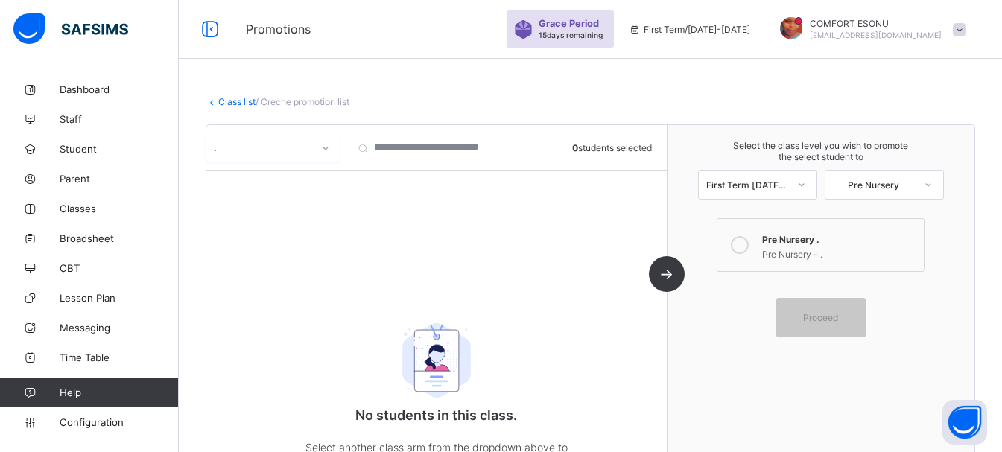
scroll to position [0, 0]
click at [224, 109] on div "Class list / Creche promotion list Creche Creche • [DATE]-[DATE] Third Term • 1…" at bounding box center [590, 280] width 823 height 411
click at [232, 107] on link "Class list" at bounding box center [236, 102] width 37 height 11
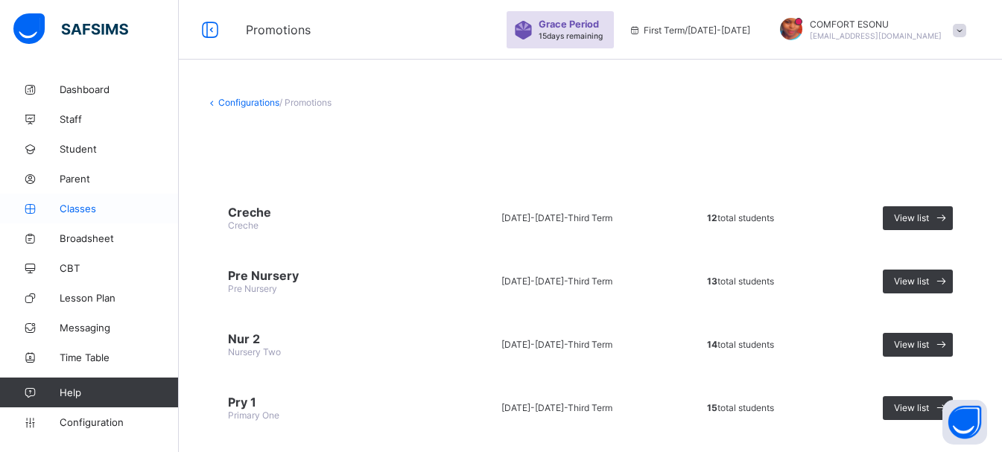
click at [83, 207] on span "Classes" at bounding box center [119, 209] width 119 height 12
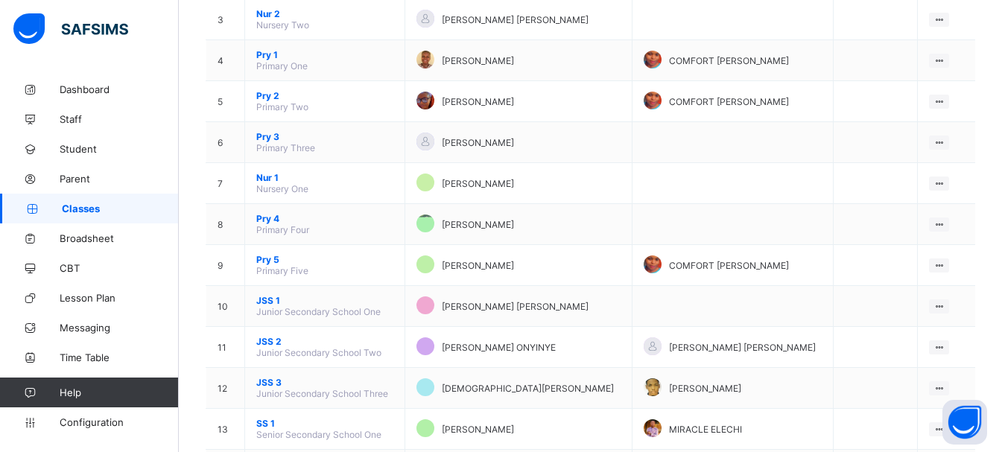
scroll to position [288, 0]
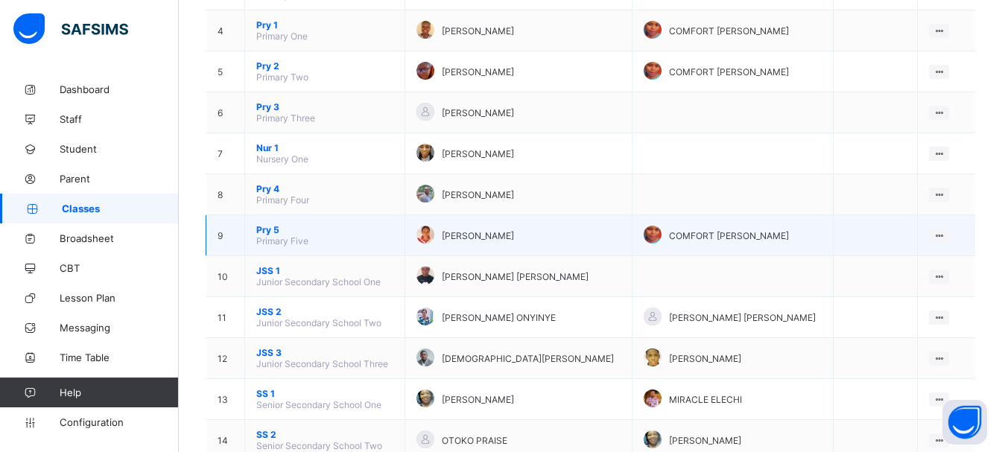
click at [263, 227] on span "Pry 5" at bounding box center [324, 229] width 137 height 11
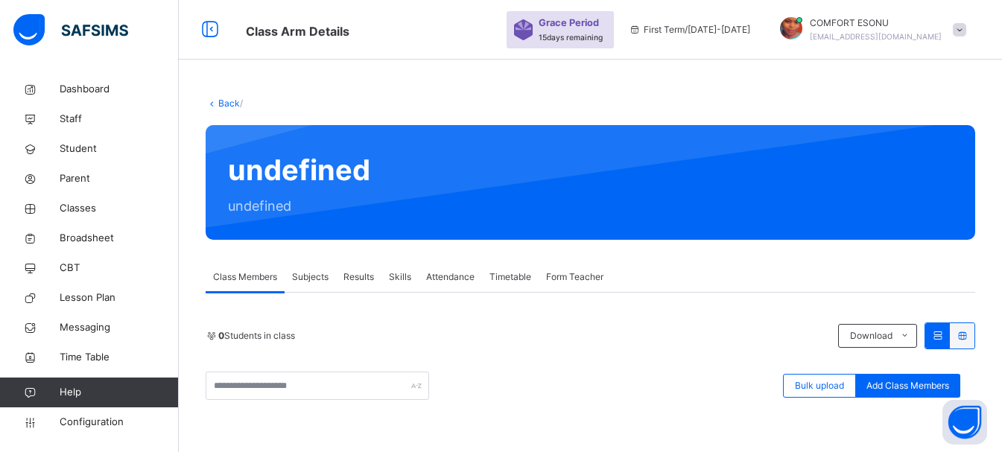
scroll to position [272, 0]
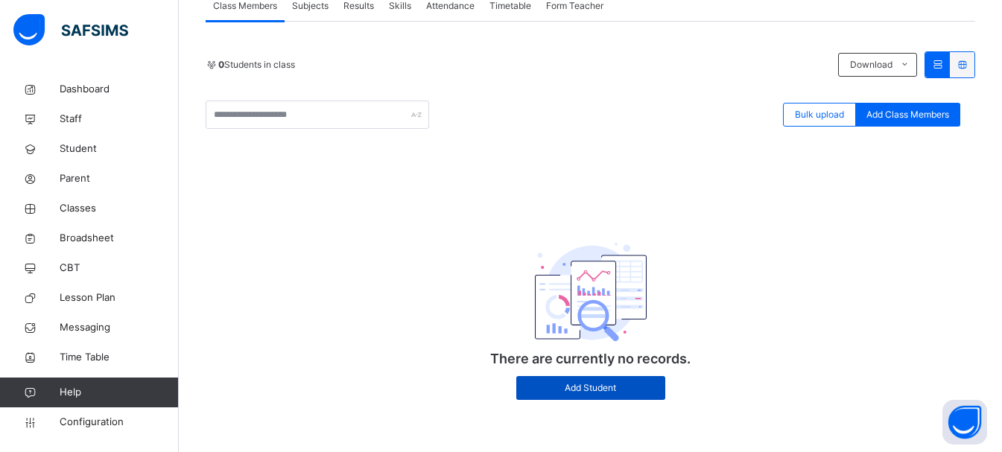
click at [586, 391] on span "Add Student" at bounding box center [591, 388] width 127 height 13
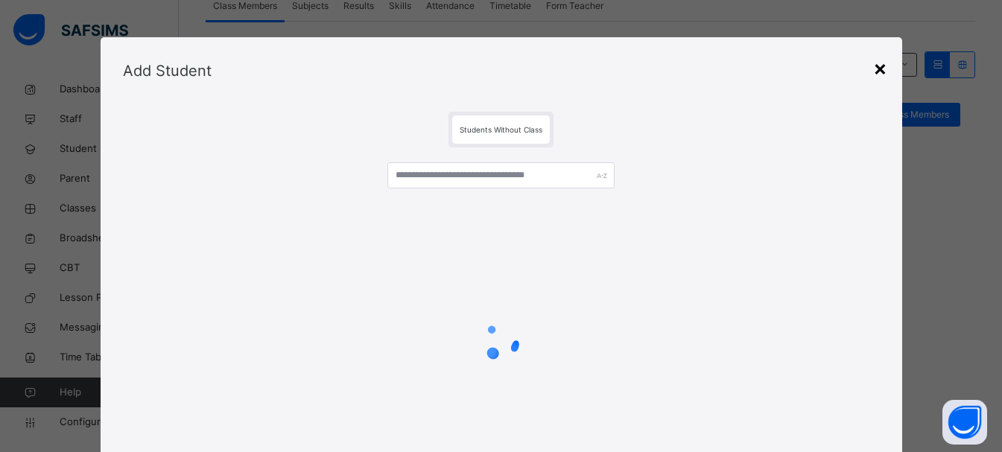
click at [875, 75] on div "×" at bounding box center [880, 67] width 14 height 31
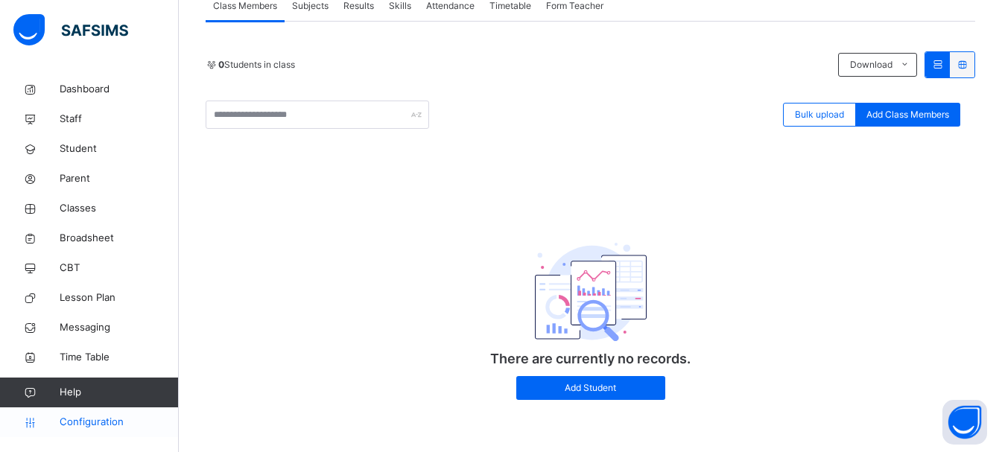
click at [68, 422] on span "Configuration" at bounding box center [119, 422] width 118 height 15
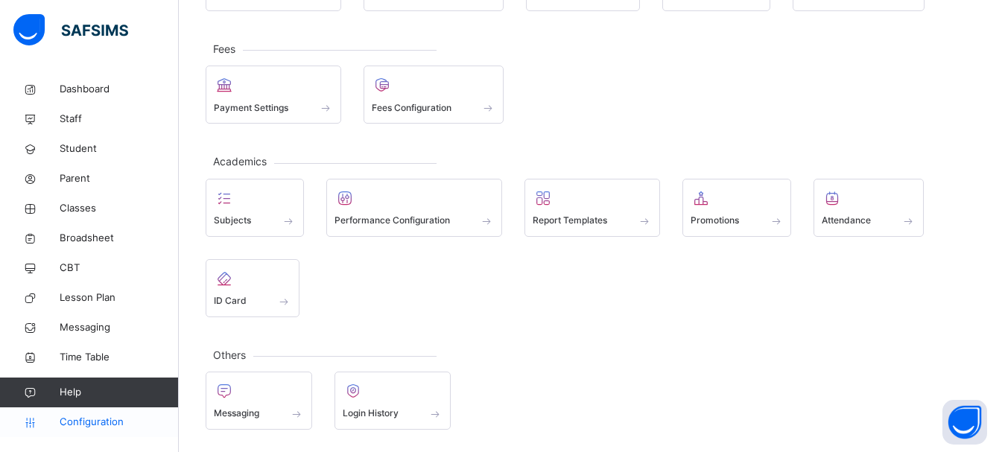
scroll to position [168, 0]
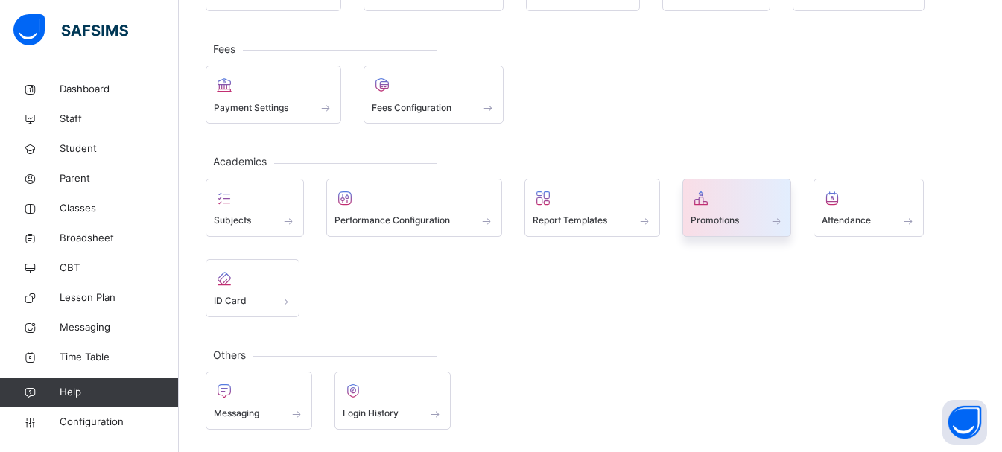
click at [769, 219] on div "Promotions" at bounding box center [737, 221] width 93 height 16
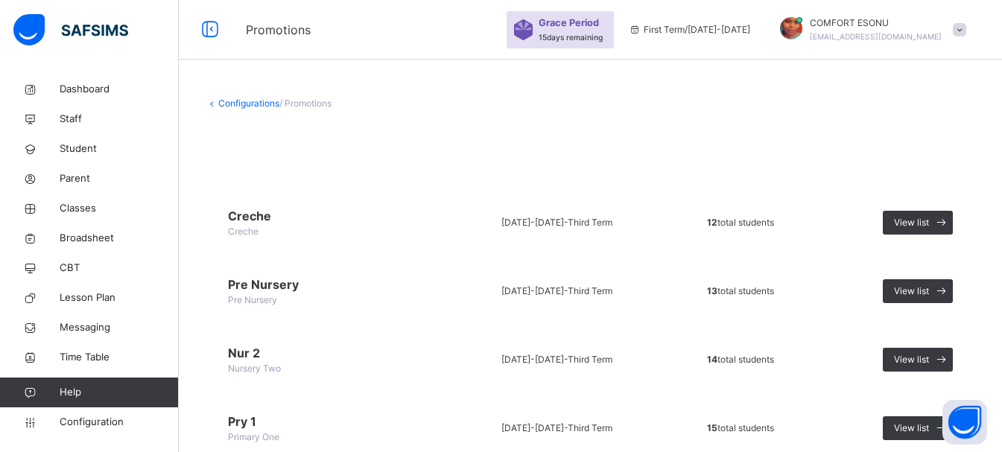
scroll to position [396, 0]
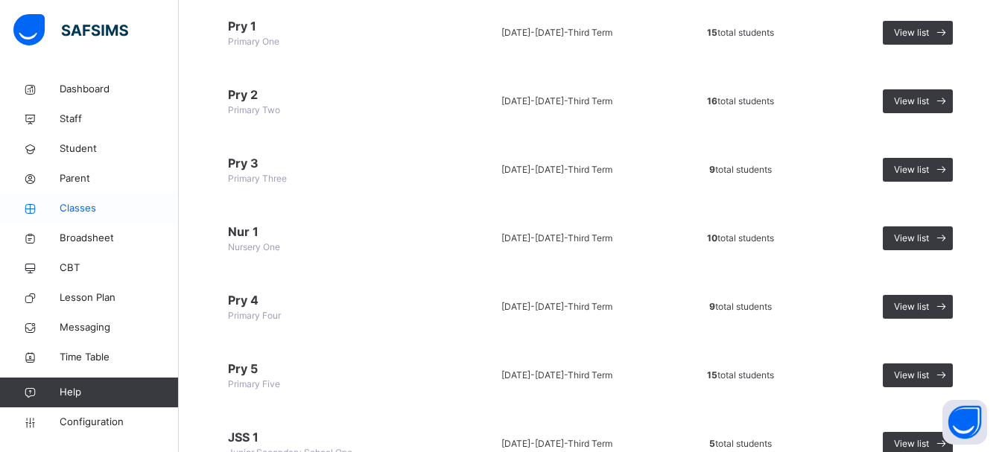
click at [59, 218] on link "Classes" at bounding box center [89, 209] width 179 height 30
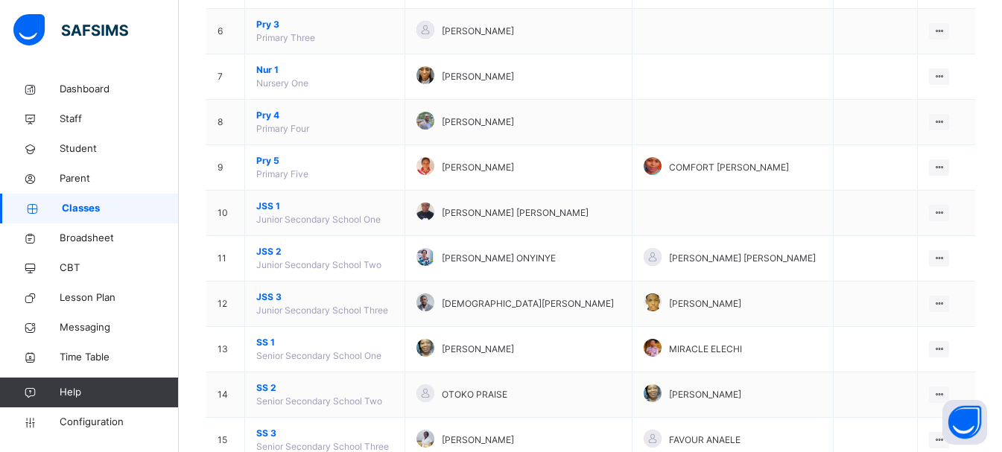
scroll to position [490, 0]
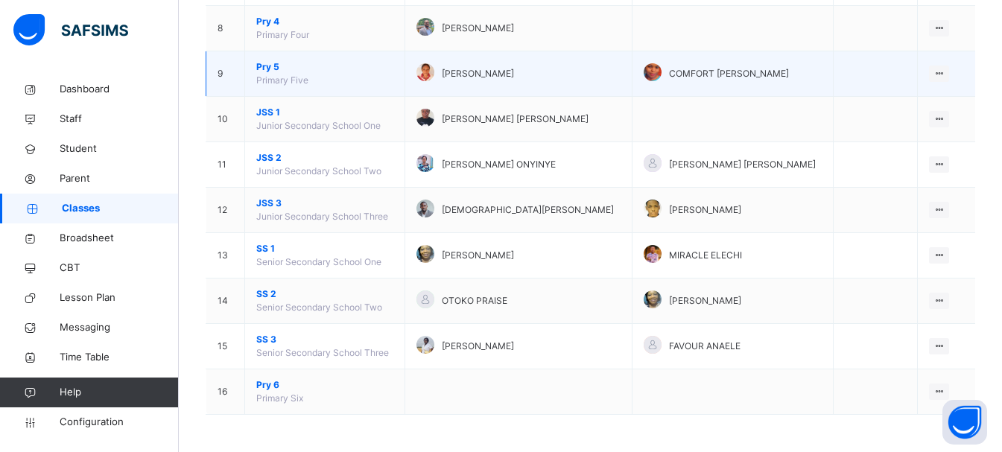
click at [268, 66] on span "Pry 5" at bounding box center [324, 66] width 137 height 13
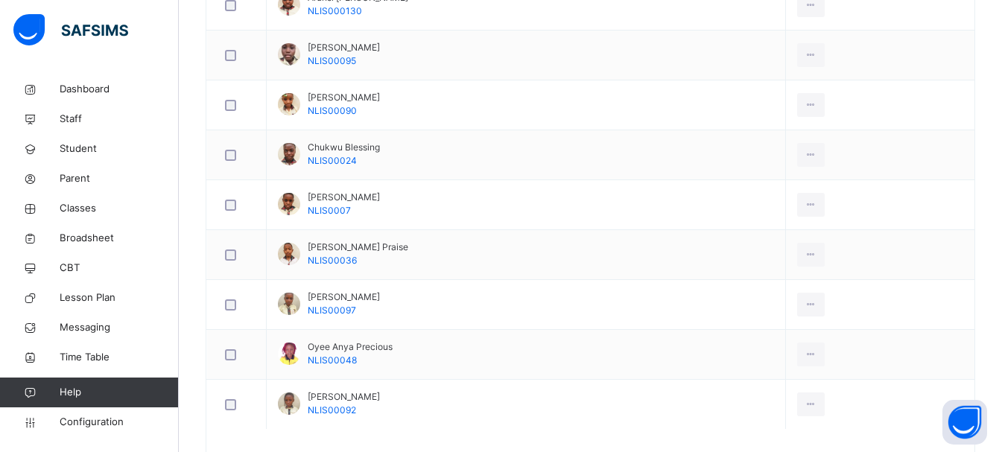
scroll to position [478, 0]
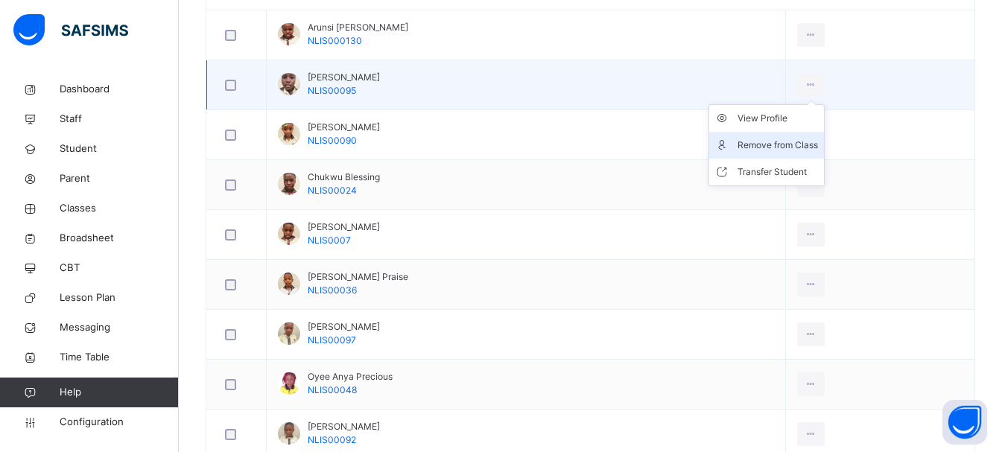
click at [818, 142] on div "Remove from Class" at bounding box center [778, 145] width 80 height 15
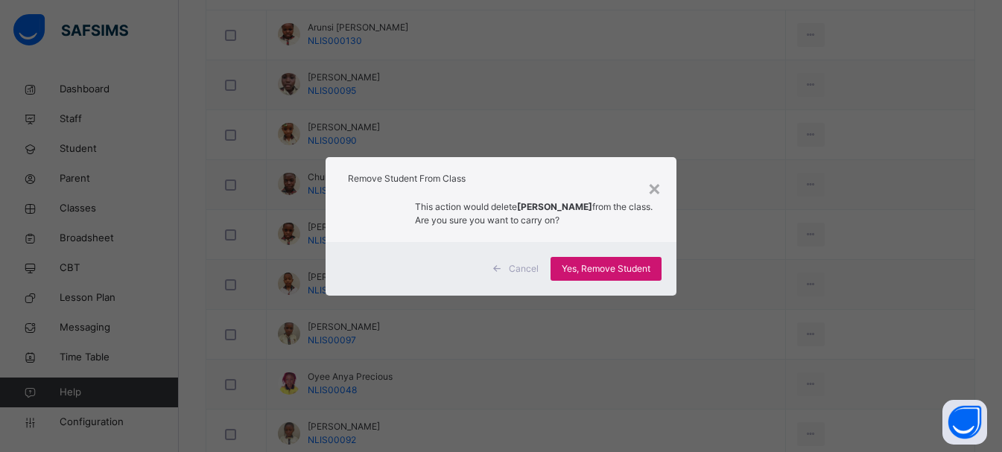
click at [624, 269] on span "Yes, Remove Student" at bounding box center [606, 268] width 89 height 13
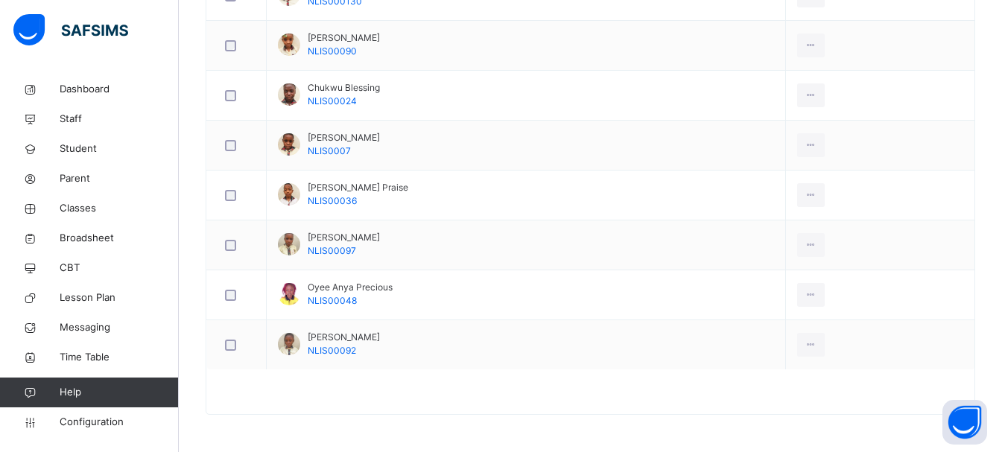
scroll to position [121, 0]
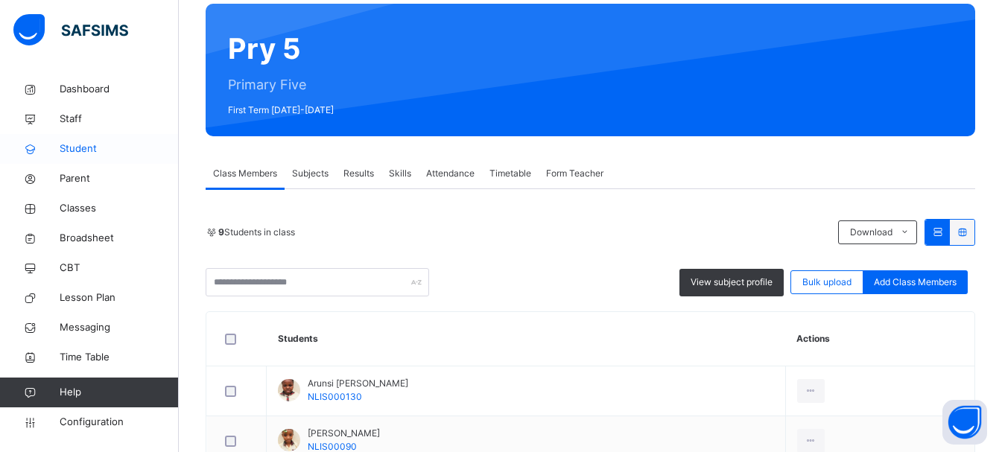
click at [76, 150] on span "Student" at bounding box center [119, 149] width 119 height 15
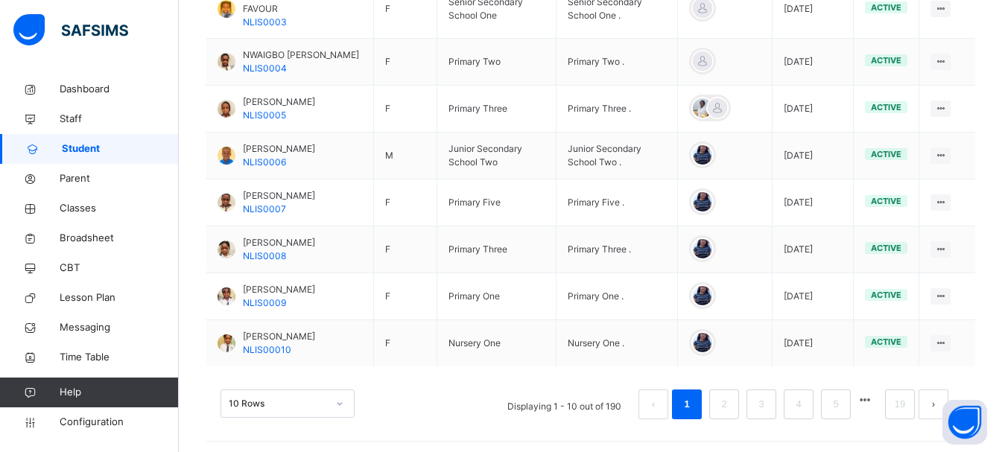
scroll to position [554, 0]
